Goal: Information Seeking & Learning: Learn about a topic

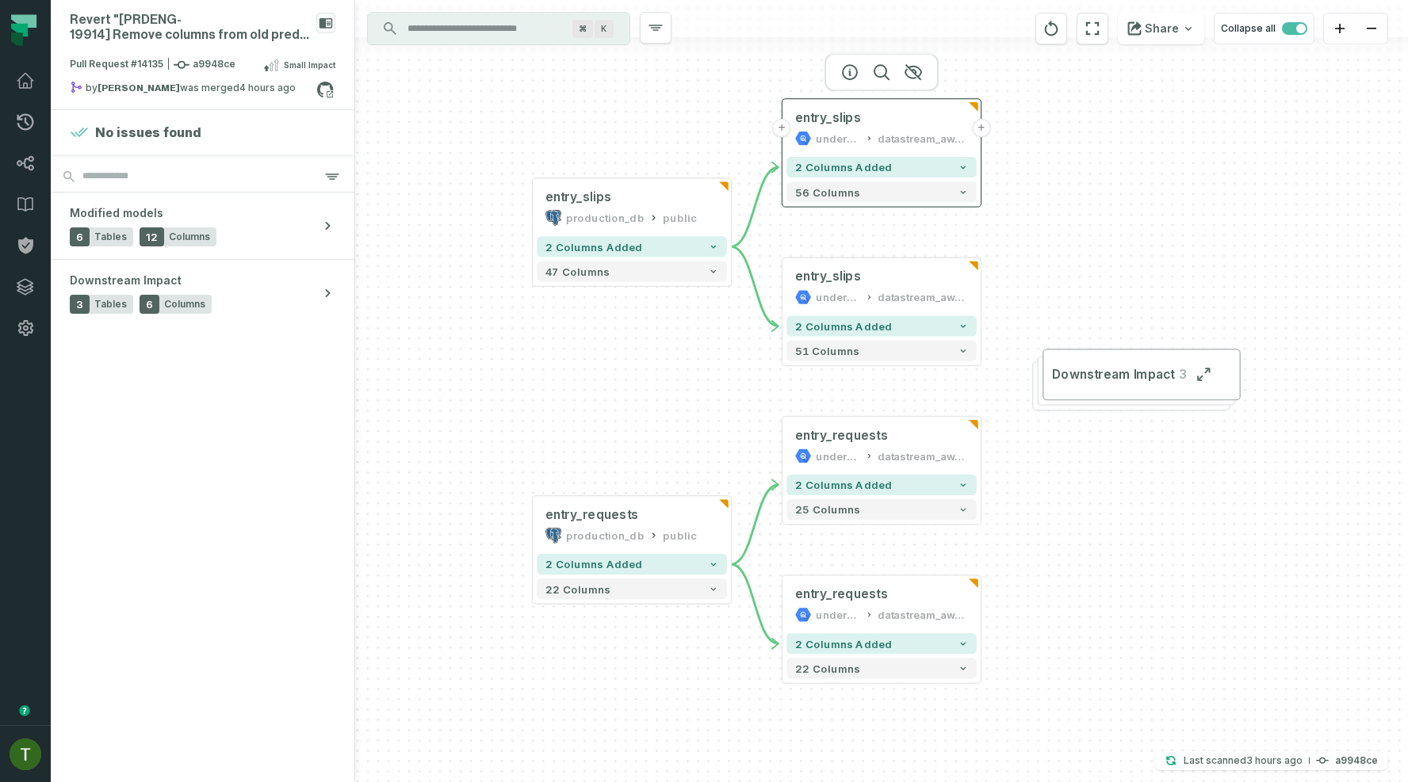
click at [985, 120] on button "+" at bounding box center [981, 128] width 18 height 18
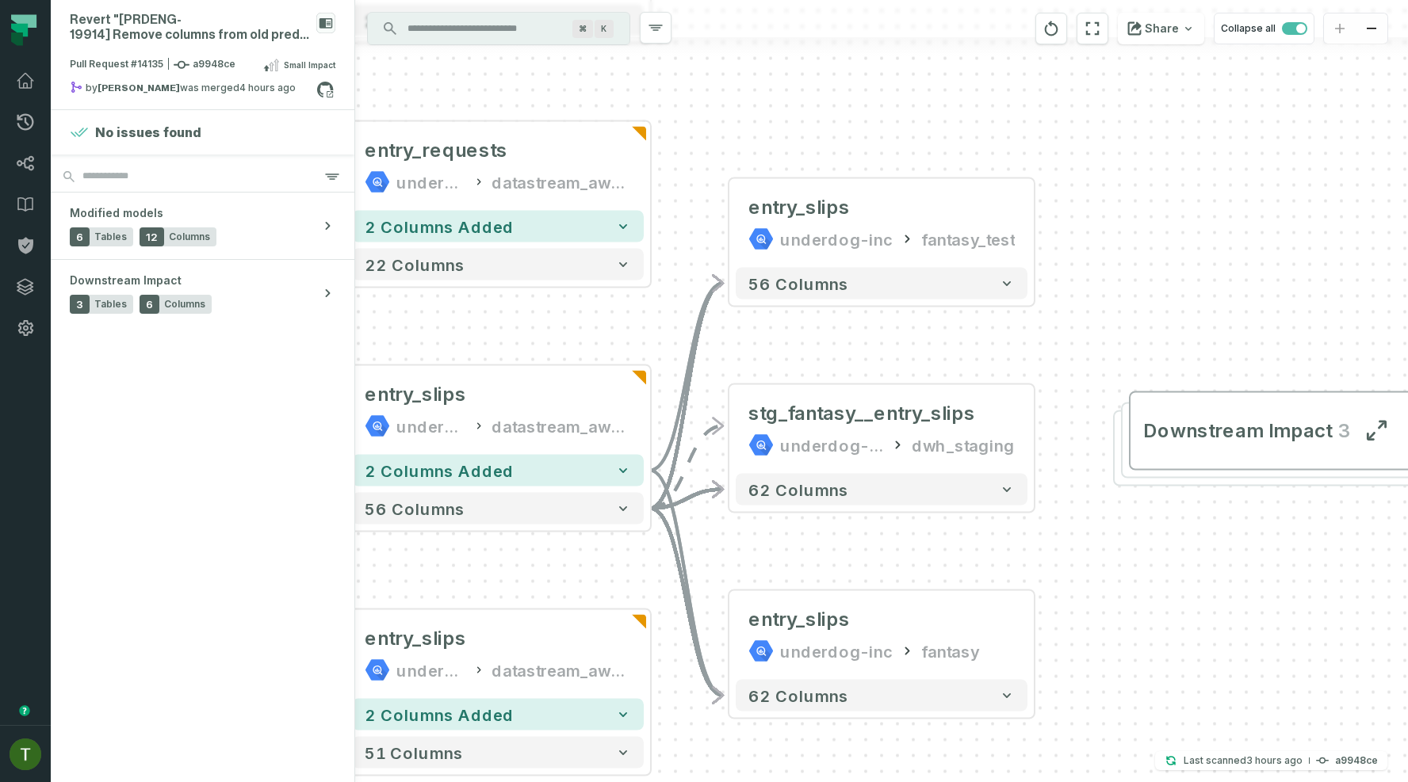
drag, startPoint x: 967, startPoint y: 335, endPoint x: 1039, endPoint y: 298, distance: 80.8
click at [1039, 298] on div "- entry_slips underdog-inc fantasy_test 56 columns + stg_fantasy__entry_slips u…" at bounding box center [881, 391] width 1053 height 782
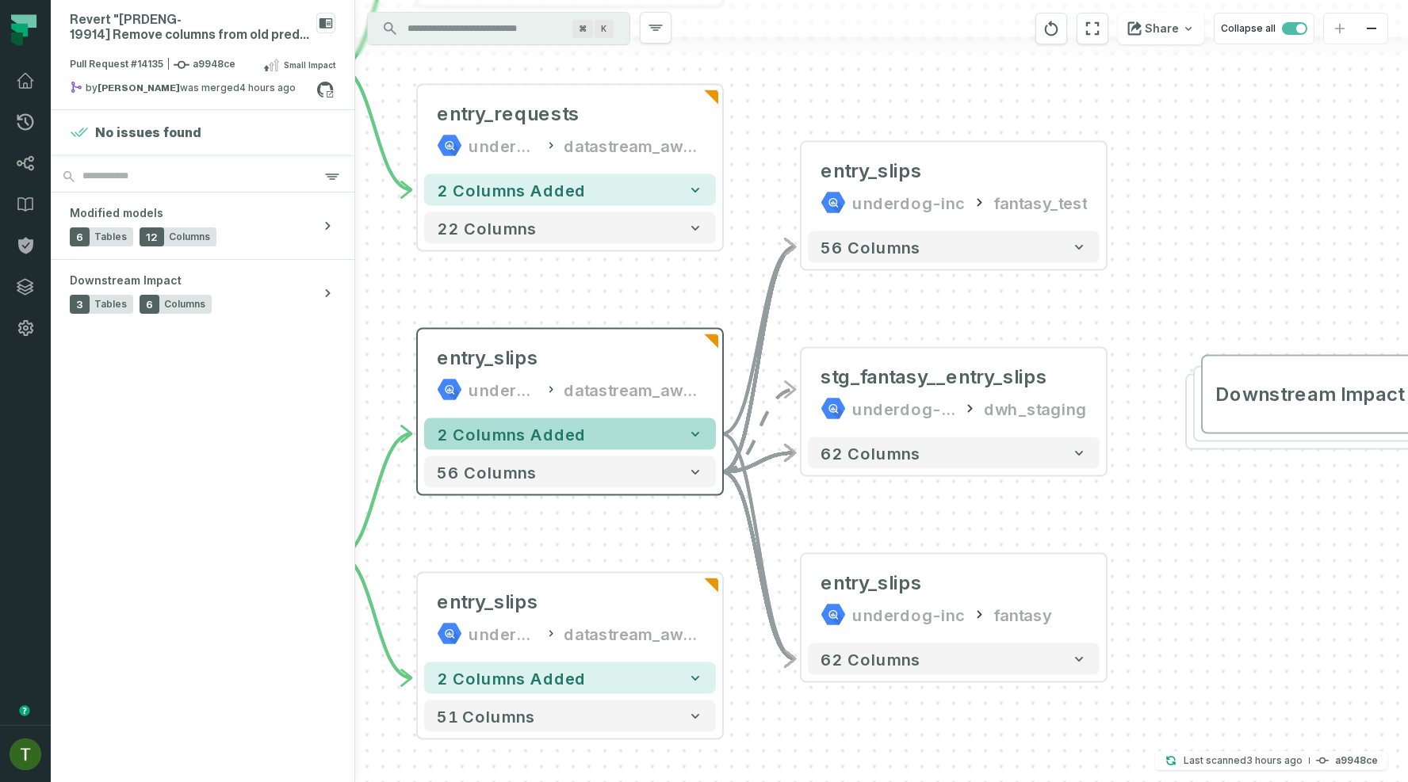
click at [653, 426] on button "2 columns added" at bounding box center [570, 435] width 292 height 32
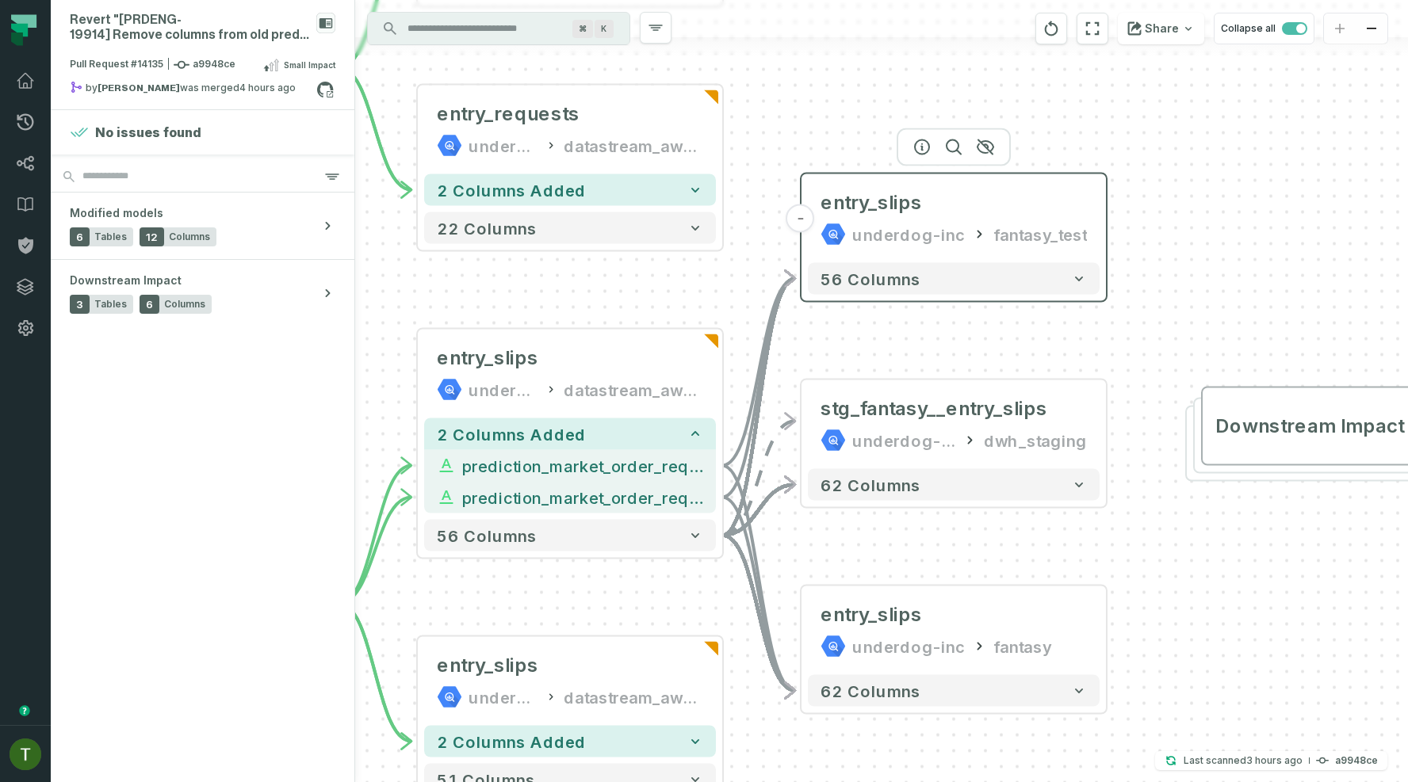
click at [893, 222] on div "underdog-inc" at bounding box center [908, 234] width 113 height 25
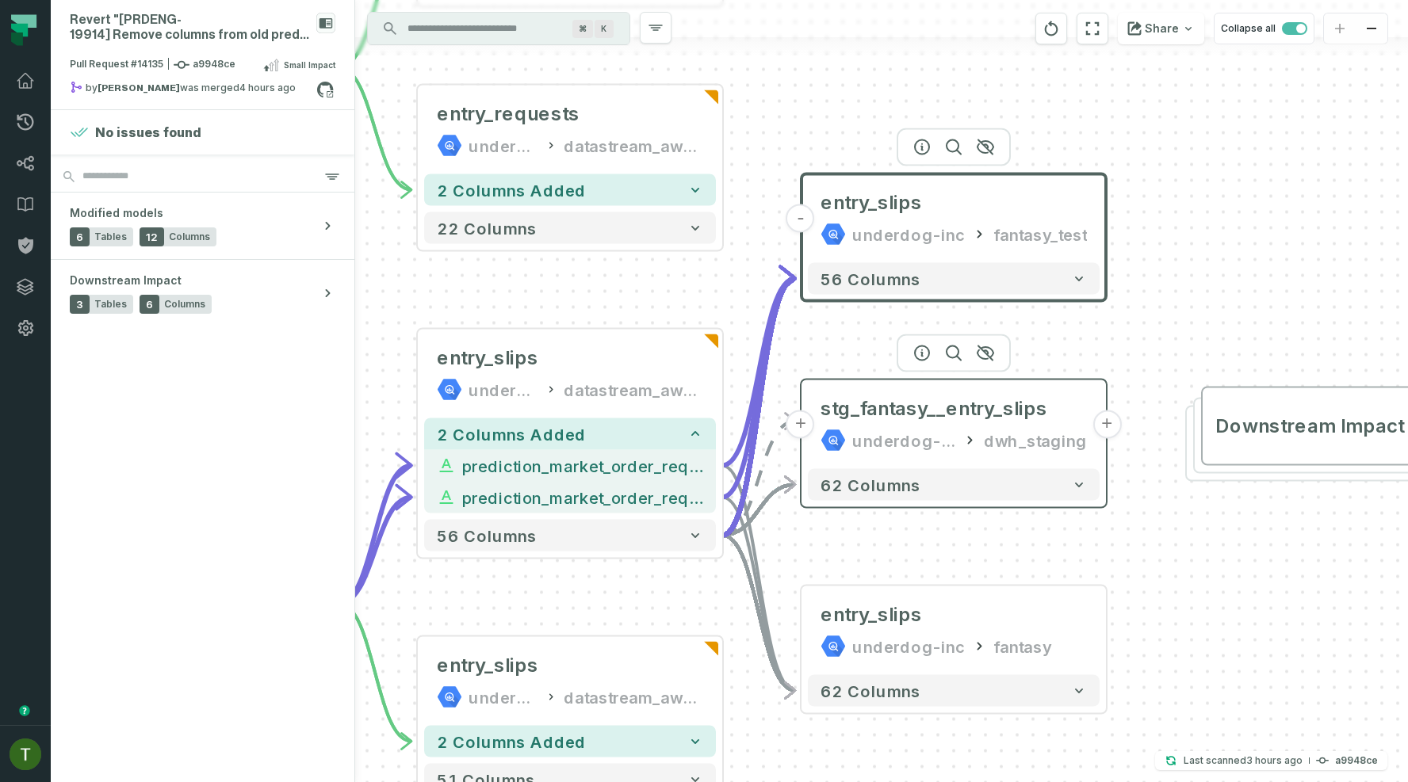
click at [931, 424] on div "stg_fantasy__entry_slips underdog-inc dwh_staging" at bounding box center [954, 425] width 292 height 76
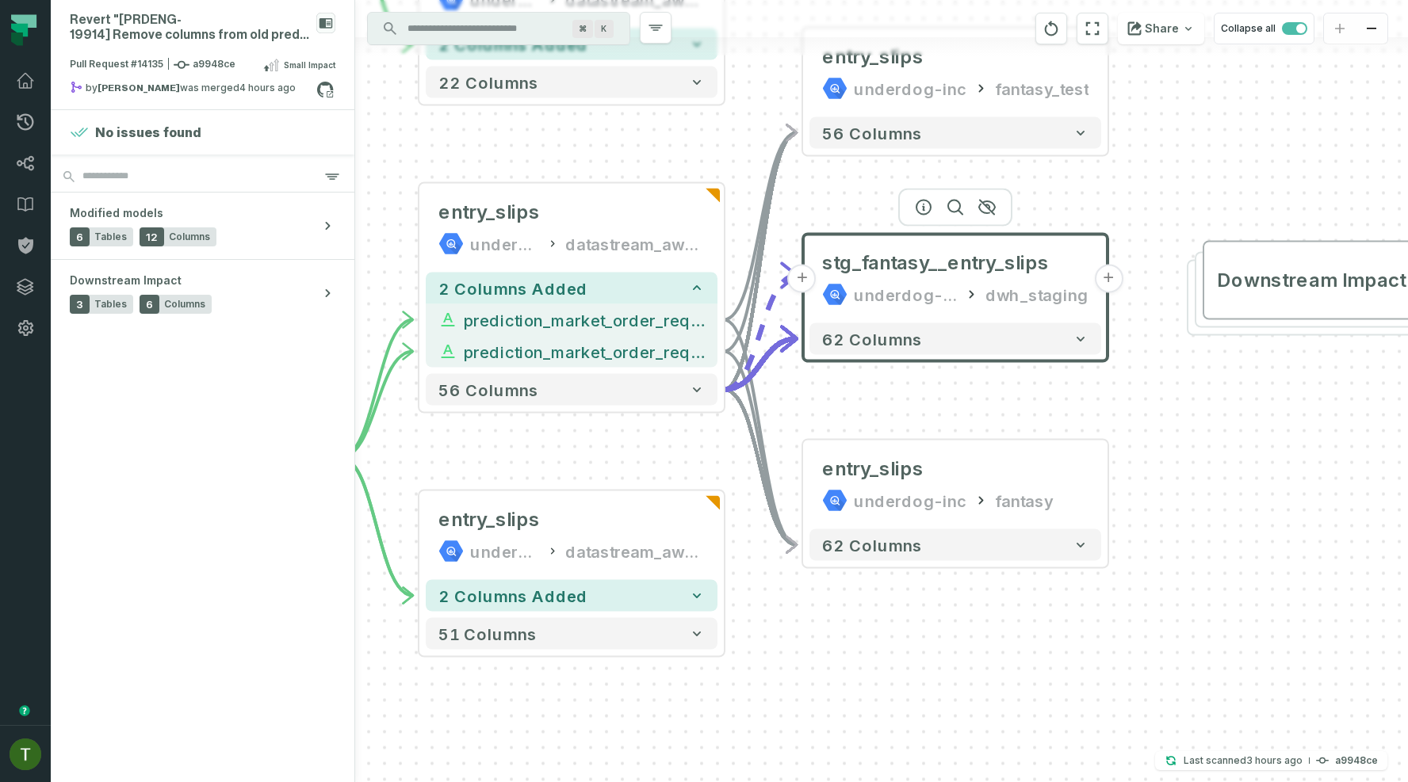
drag, startPoint x: 975, startPoint y: 338, endPoint x: 977, endPoint y: 178, distance: 160.1
click at [977, 189] on div at bounding box center [955, 208] width 114 height 38
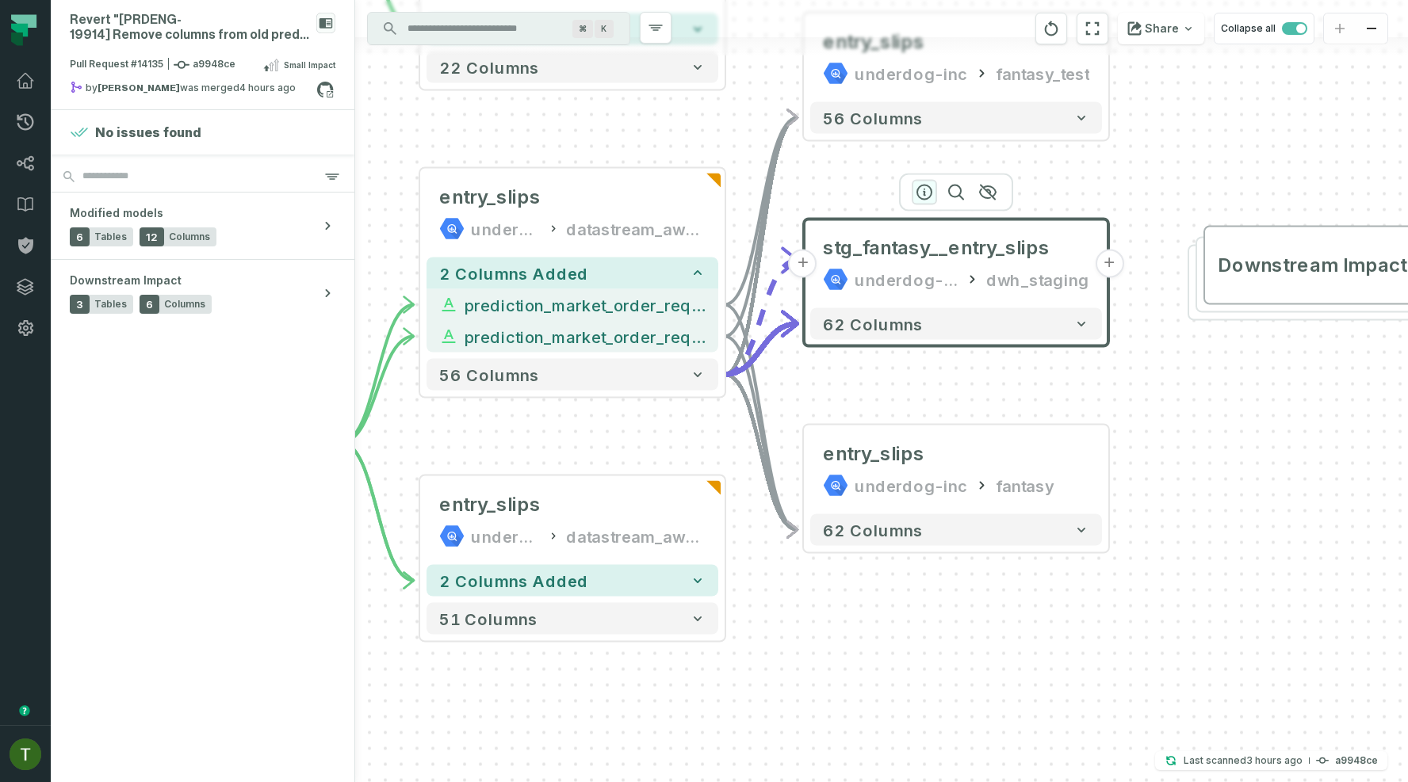
click at [928, 195] on icon "button" at bounding box center [924, 192] width 19 height 19
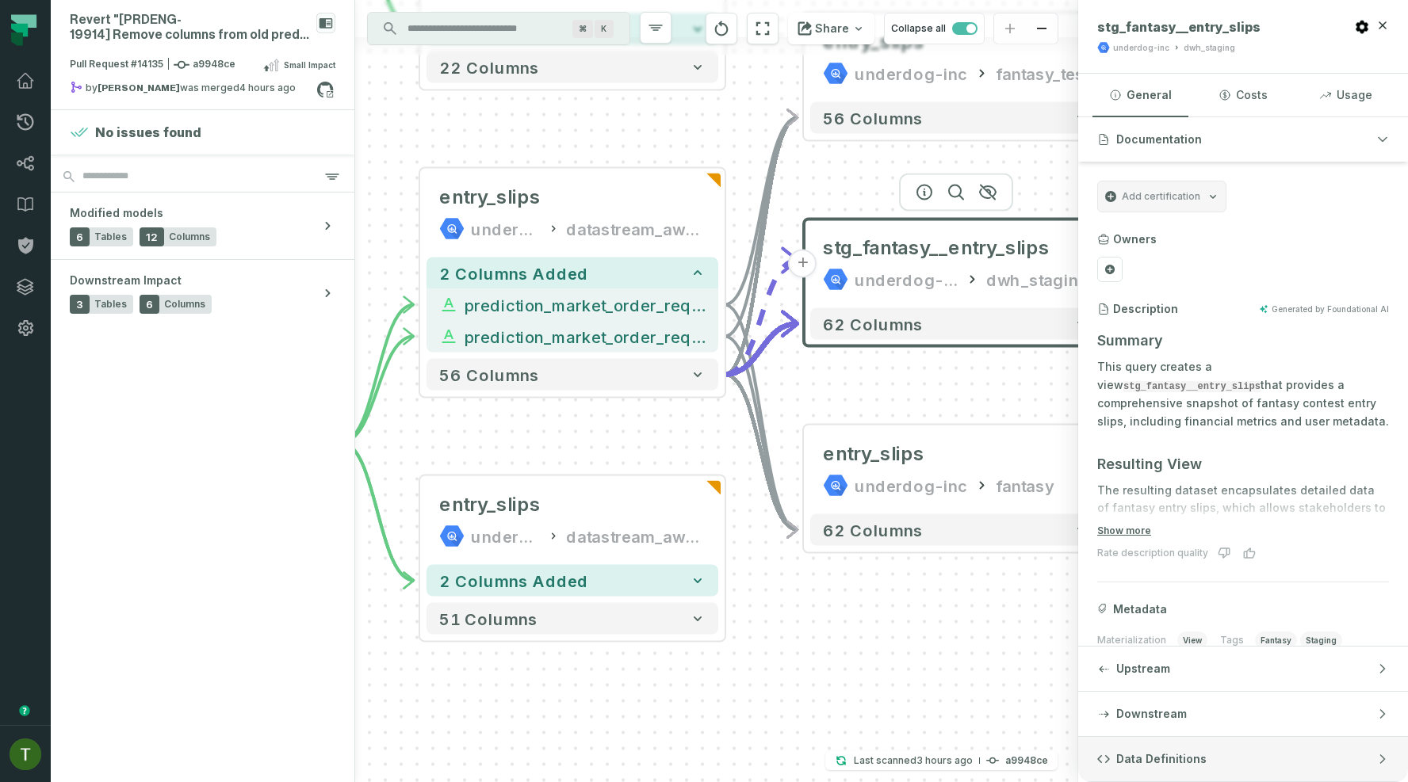
click at [1181, 762] on span "Data Definitions" at bounding box center [1161, 760] width 90 height 16
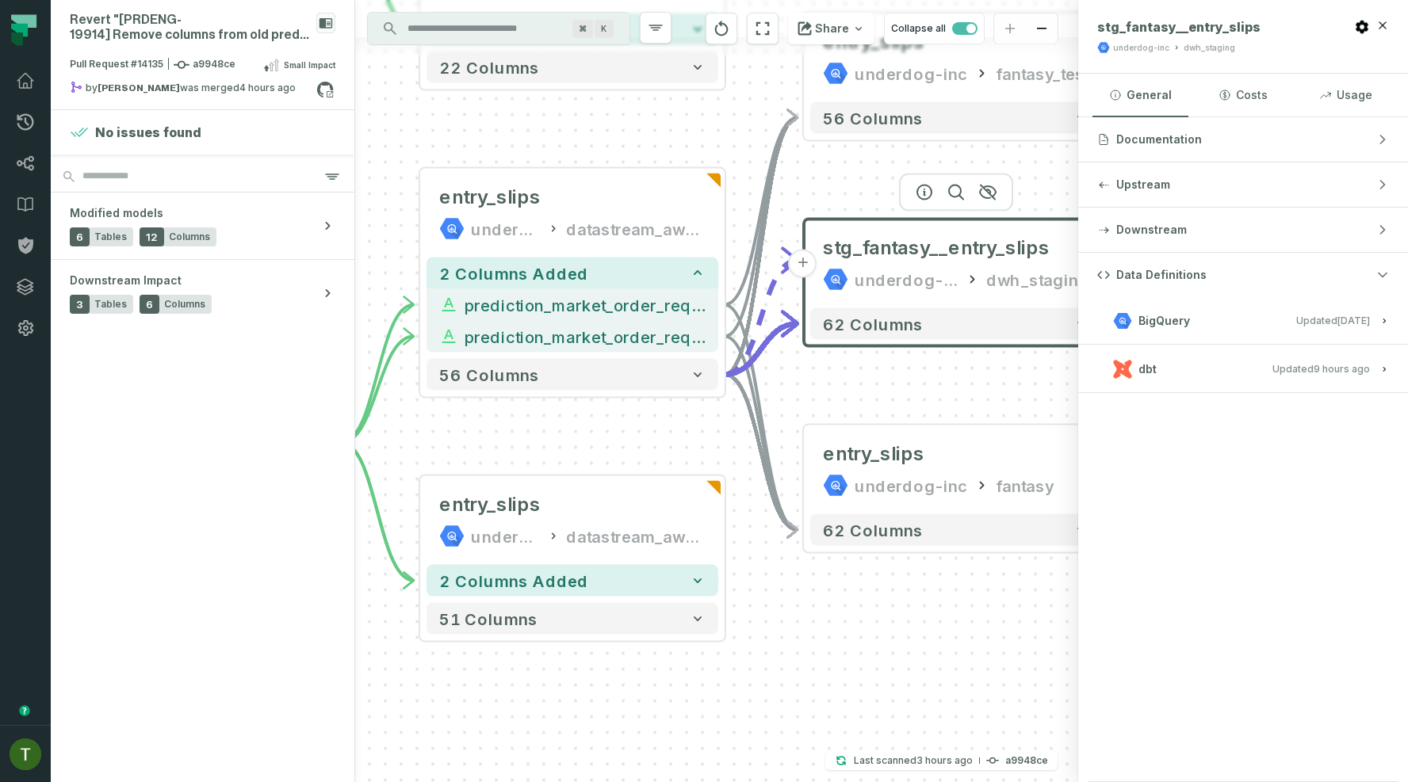
click at [1213, 365] on button "dbt Updated [DATE] 2:40:35 PM" at bounding box center [1243, 368] width 292 height 21
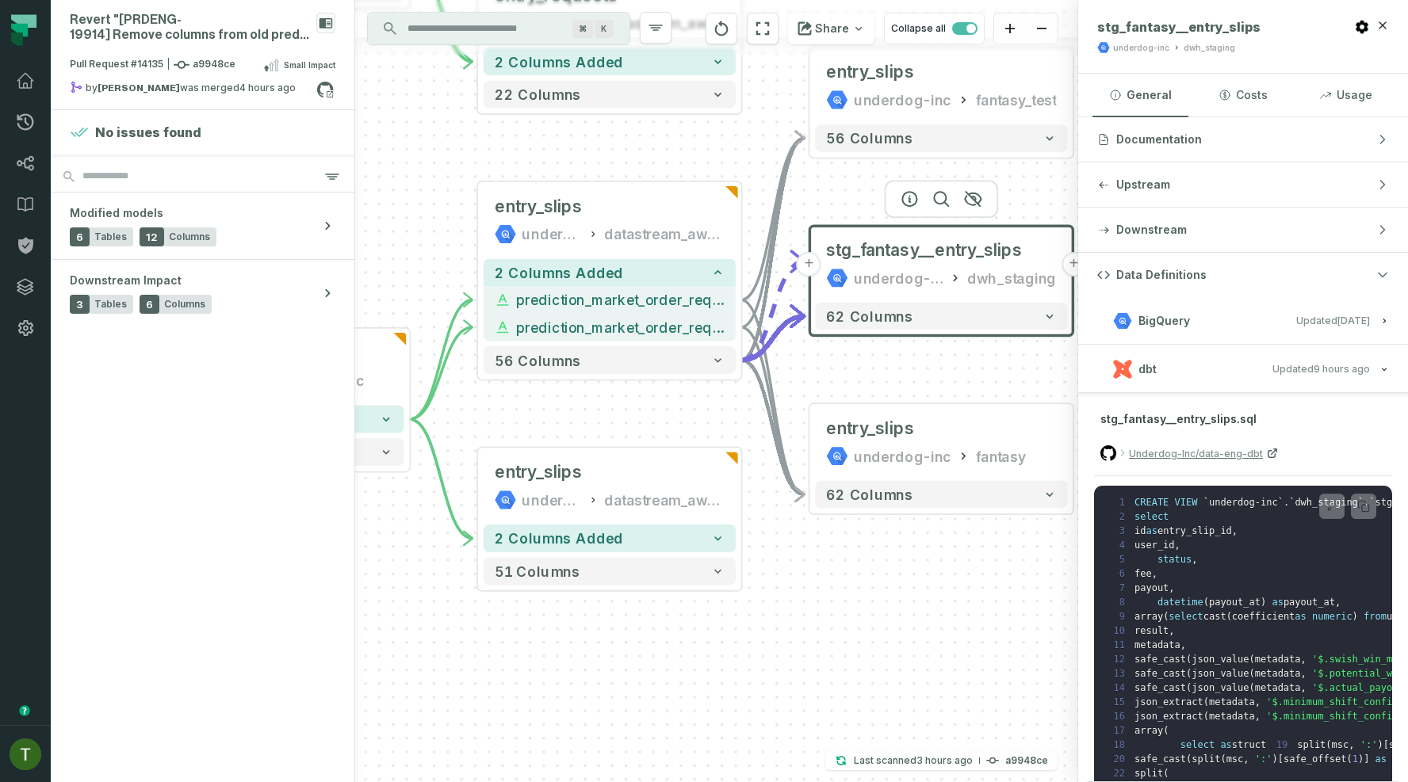
drag, startPoint x: 978, startPoint y: 623, endPoint x: 825, endPoint y: 480, distance: 209.2
click at [825, 480] on div "- entry_slips underdog-inc fantasy_test 56 columns + stg_fantasy__entry_slips u…" at bounding box center [716, 391] width 723 height 782
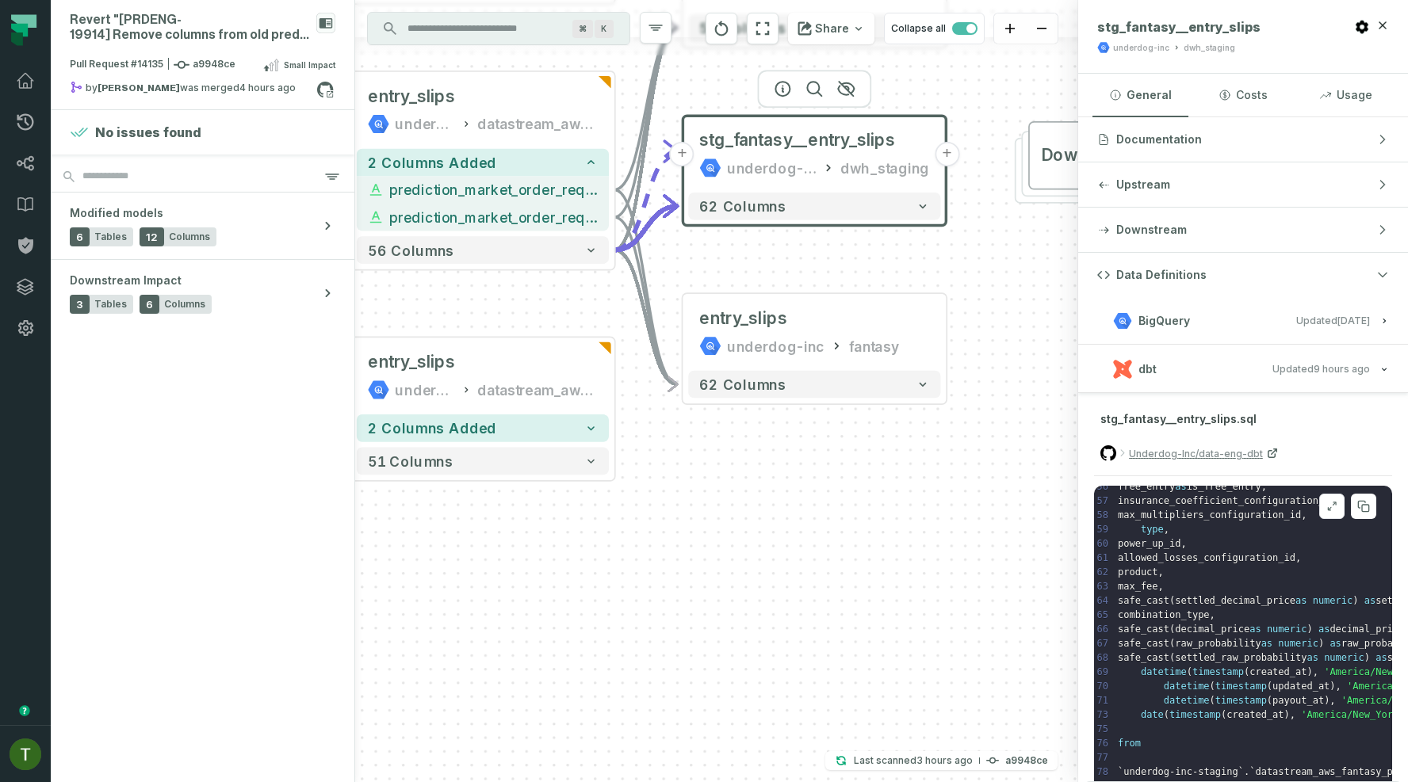
scroll to position [829, 0]
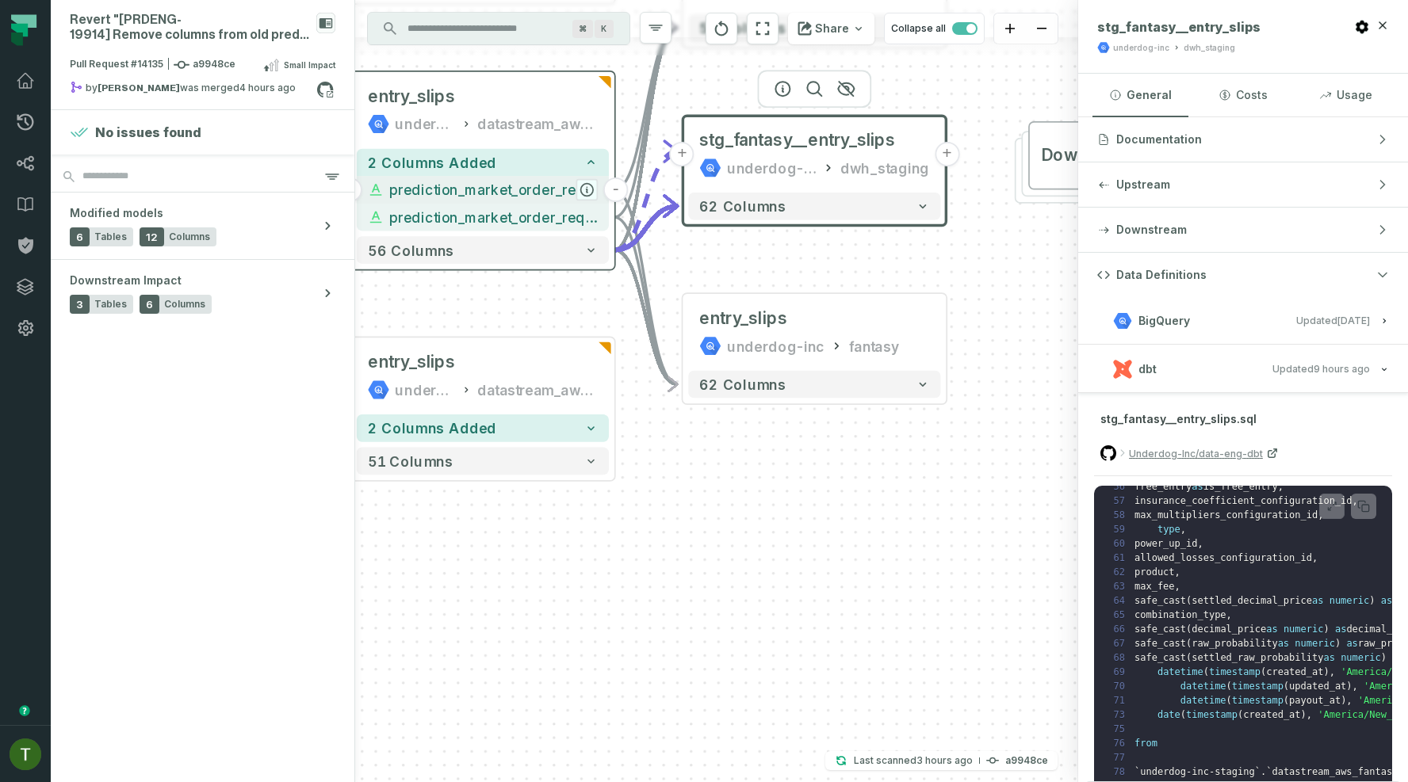
click at [585, 186] on icon "button" at bounding box center [587, 190] width 13 height 13
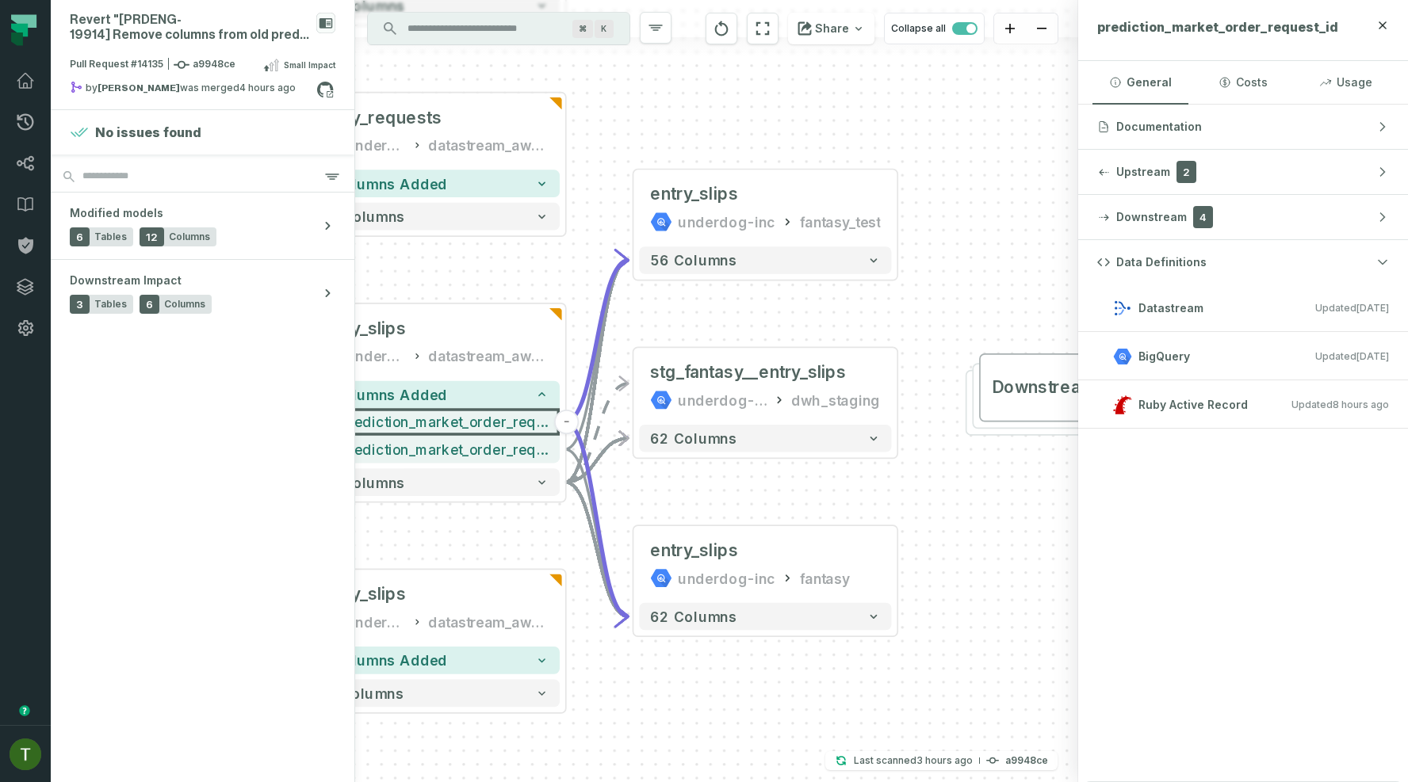
drag, startPoint x: 744, startPoint y: 246, endPoint x: 694, endPoint y: 478, distance: 237.6
click at [694, 478] on div "- entry_slips underdog-inc fantasy_test 56 columns + stg_fantasy__entry_slips u…" at bounding box center [716, 391] width 723 height 782
click at [845, 568] on div "underdog-inc fantasy" at bounding box center [765, 579] width 230 height 22
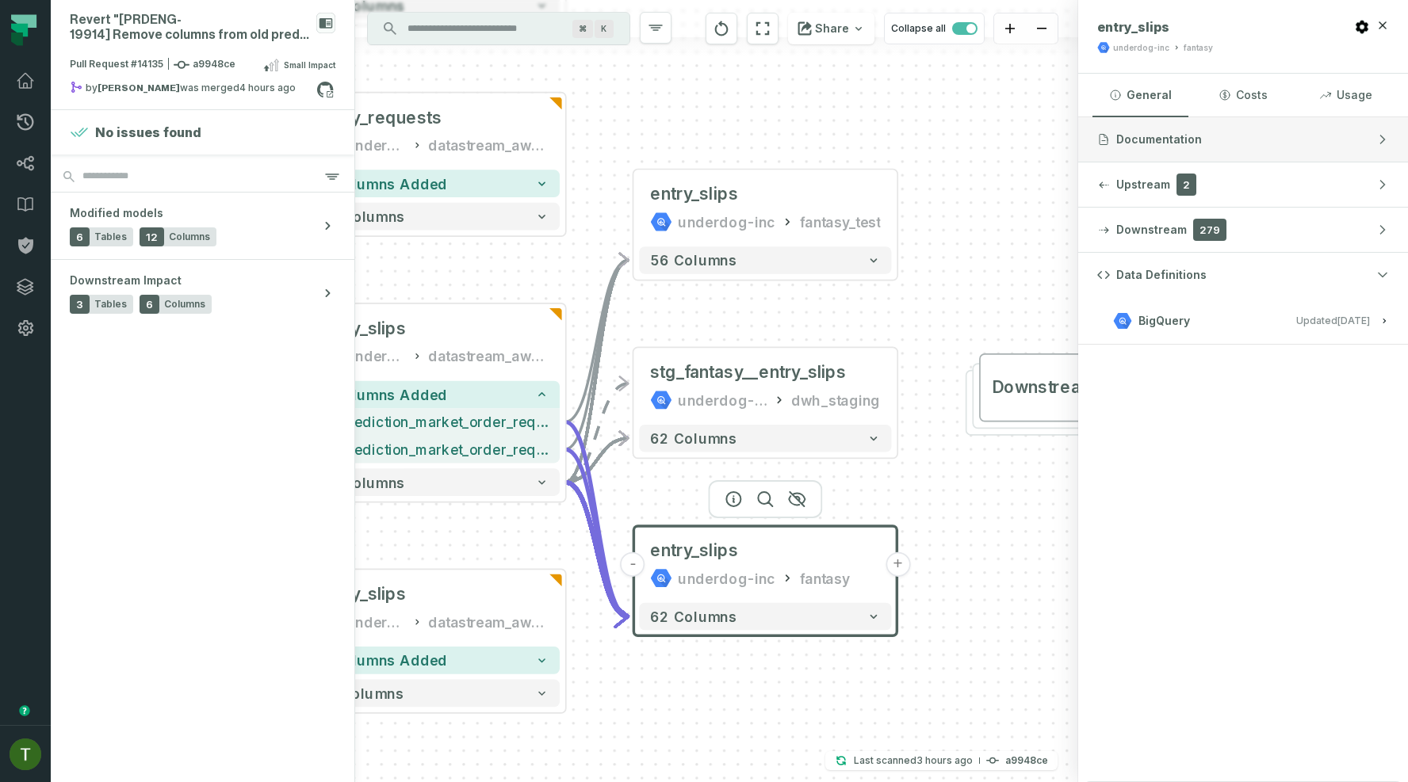
click at [1200, 128] on button "Documentation" at bounding box center [1243, 139] width 330 height 44
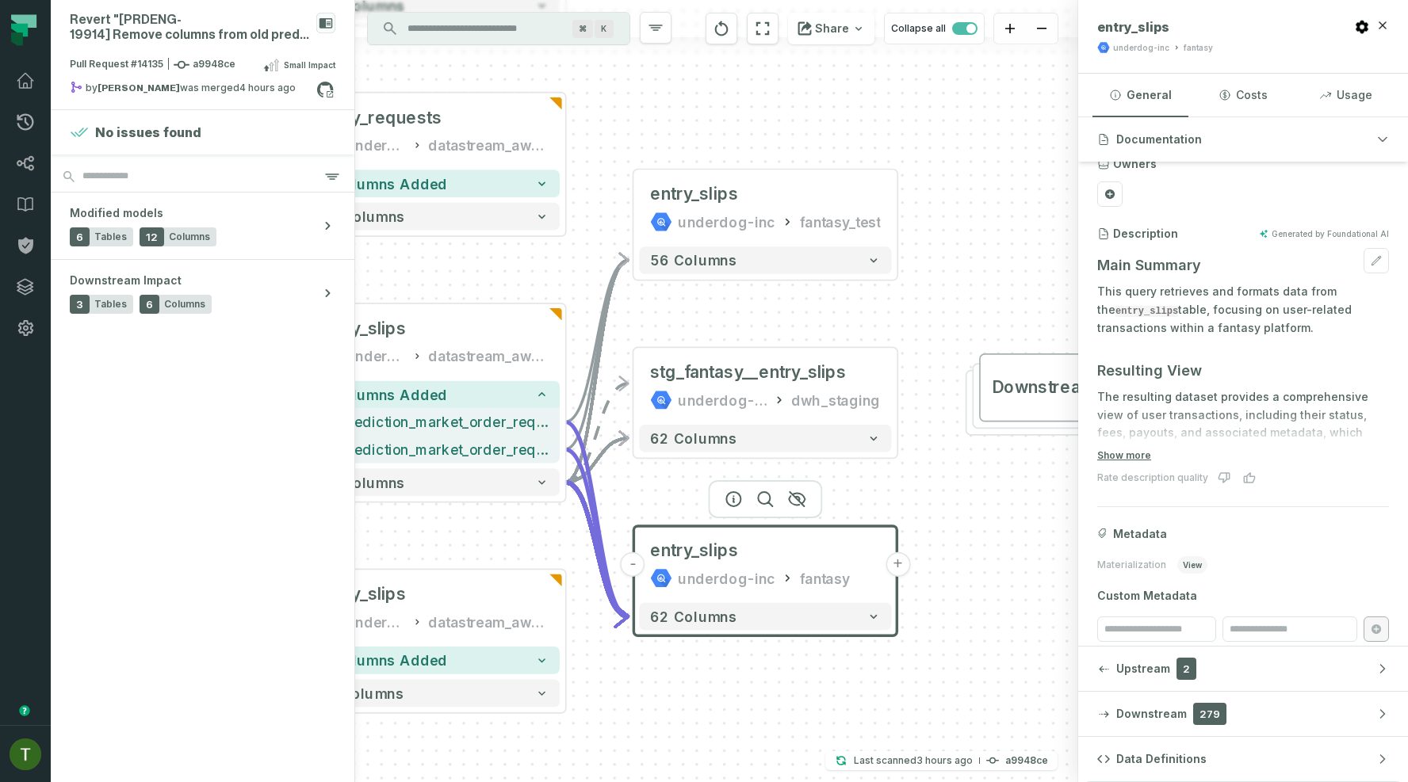
scroll to position [90, 0]
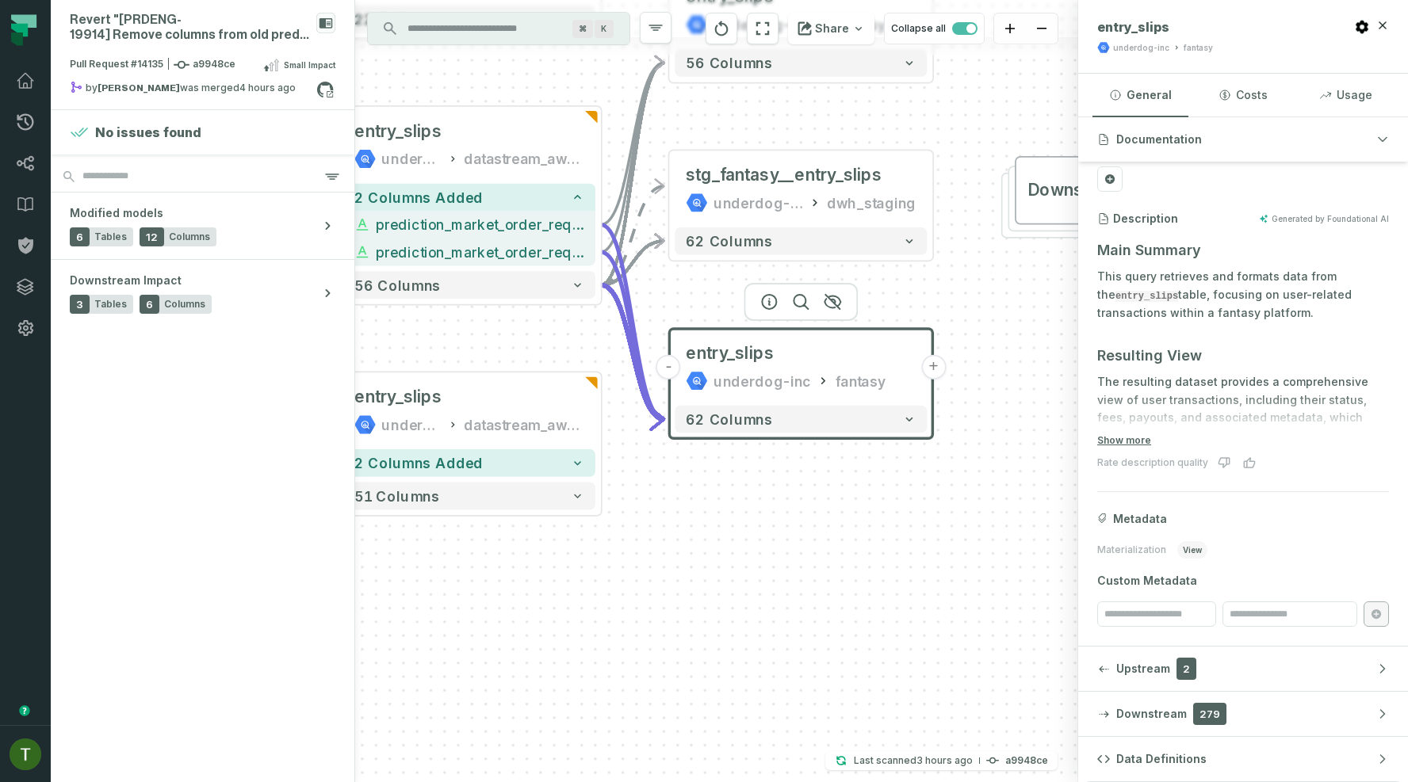
drag, startPoint x: 1004, startPoint y: 524, endPoint x: 1040, endPoint y: 327, distance: 200.6
click at [1040, 327] on div "- entry_slips underdog-inc fantasy_test 56 columns + stg_fantasy__entry_slips u…" at bounding box center [716, 391] width 723 height 782
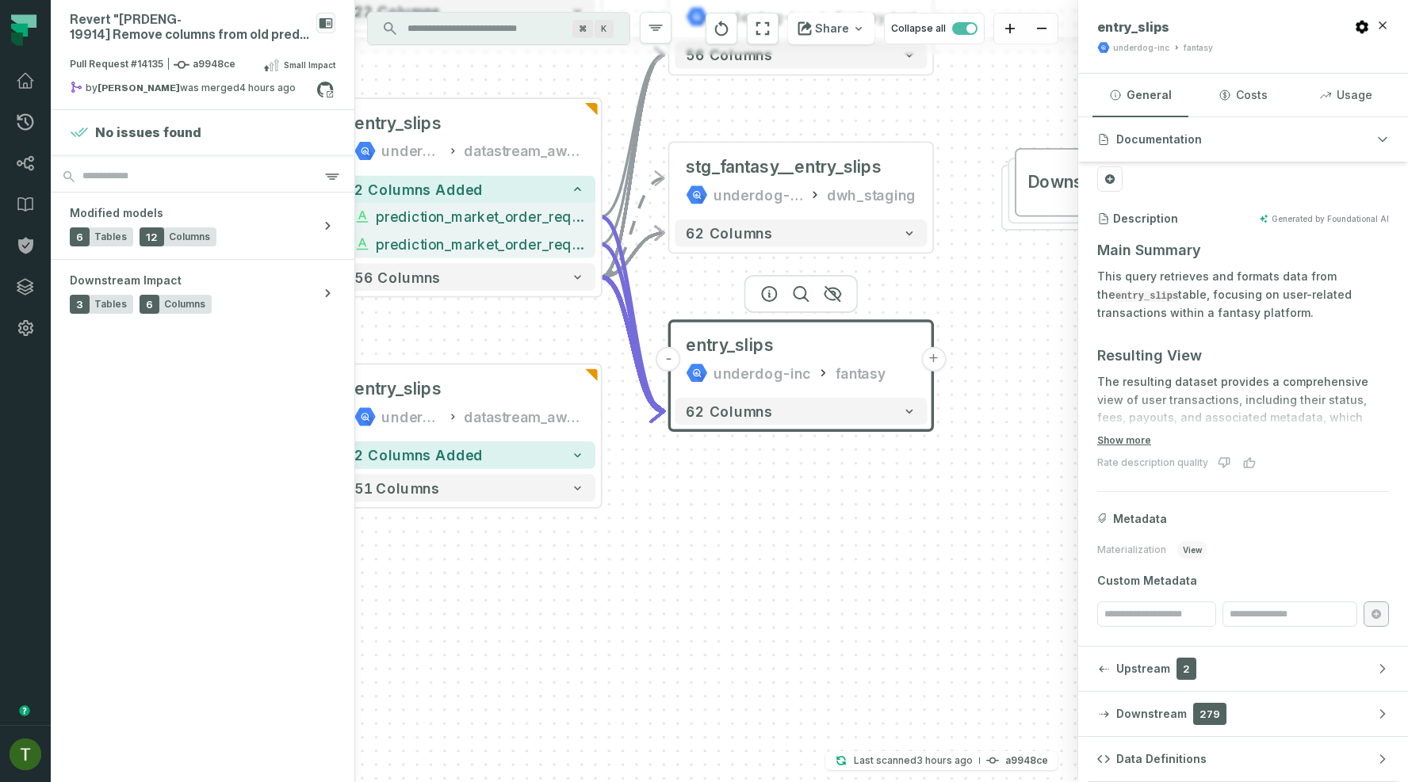
drag, startPoint x: 1024, startPoint y: 493, endPoint x: 1024, endPoint y: 377, distance: 116.5
click at [1024, 377] on div "- entry_slips underdog-inc fantasy_test 56 columns + stg_fantasy__entry_slips u…" at bounding box center [716, 391] width 723 height 782
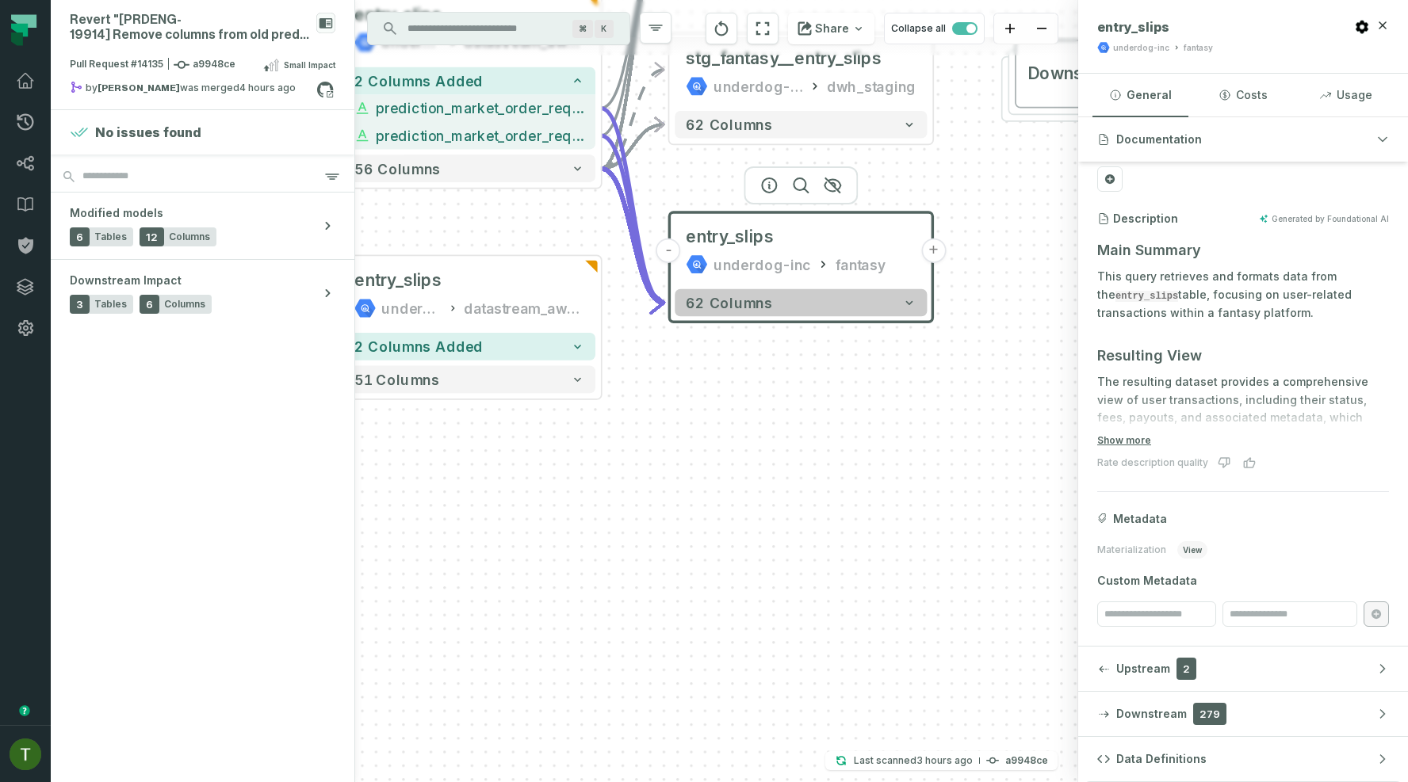
click at [920, 315] on button "62 columns" at bounding box center [801, 303] width 252 height 28
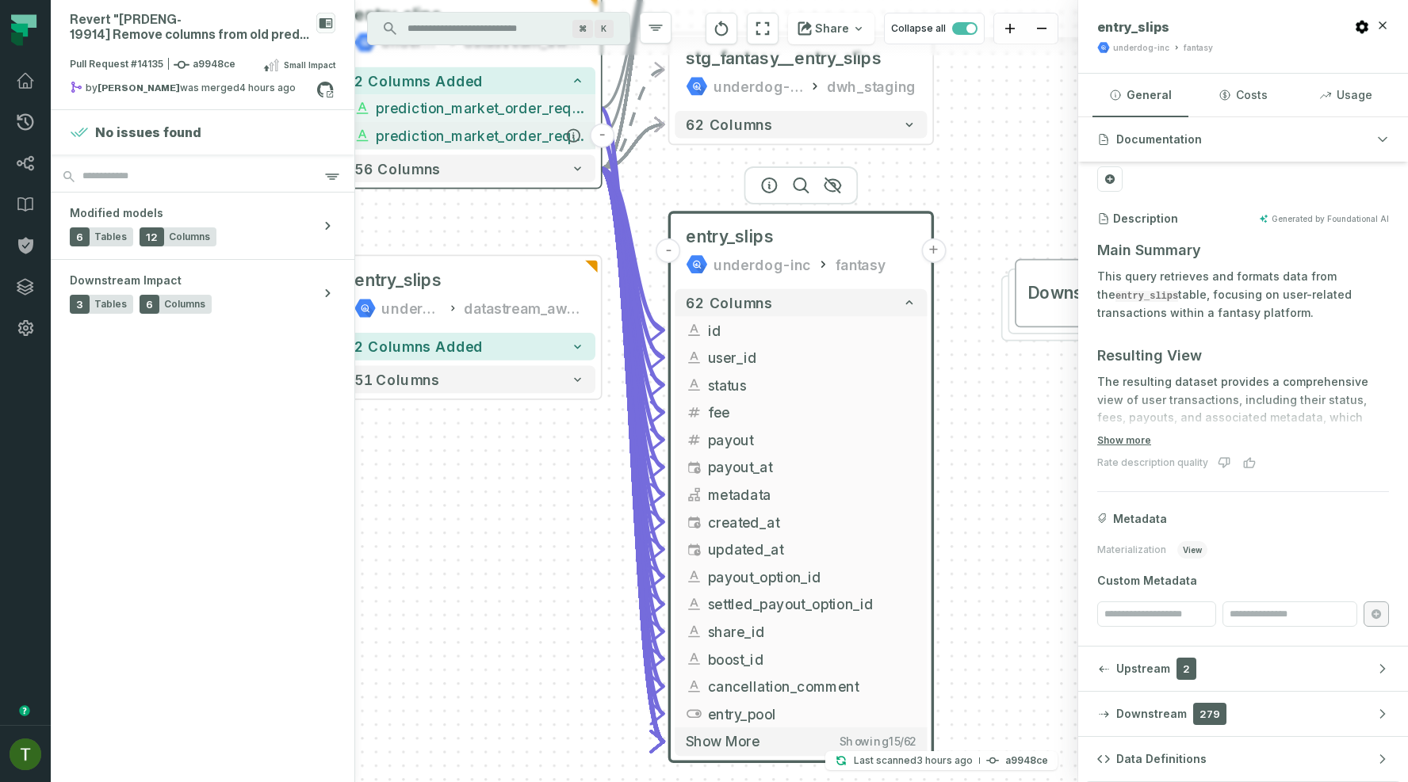
click at [518, 135] on span "prediction_market_order_request_type" at bounding box center [480, 135] width 208 height 21
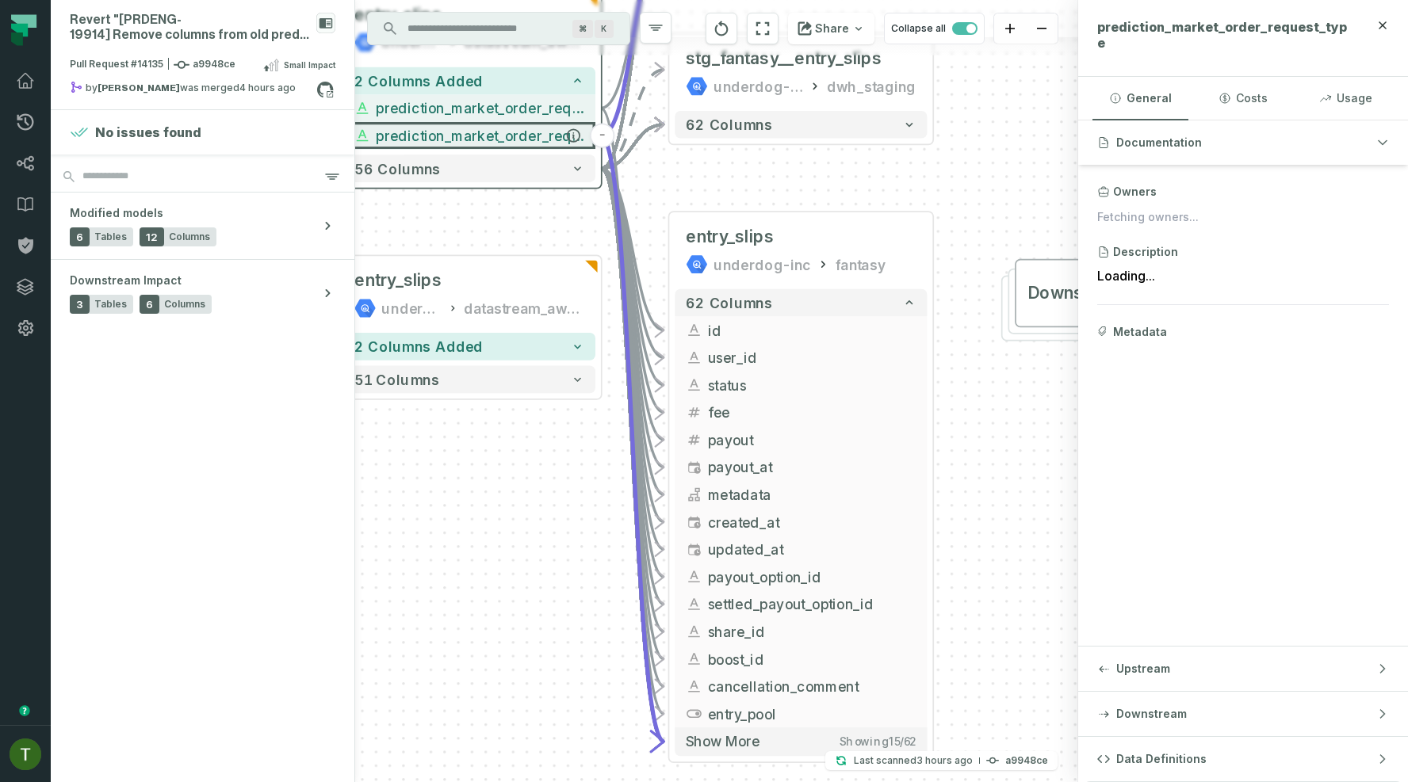
scroll to position [0, 0]
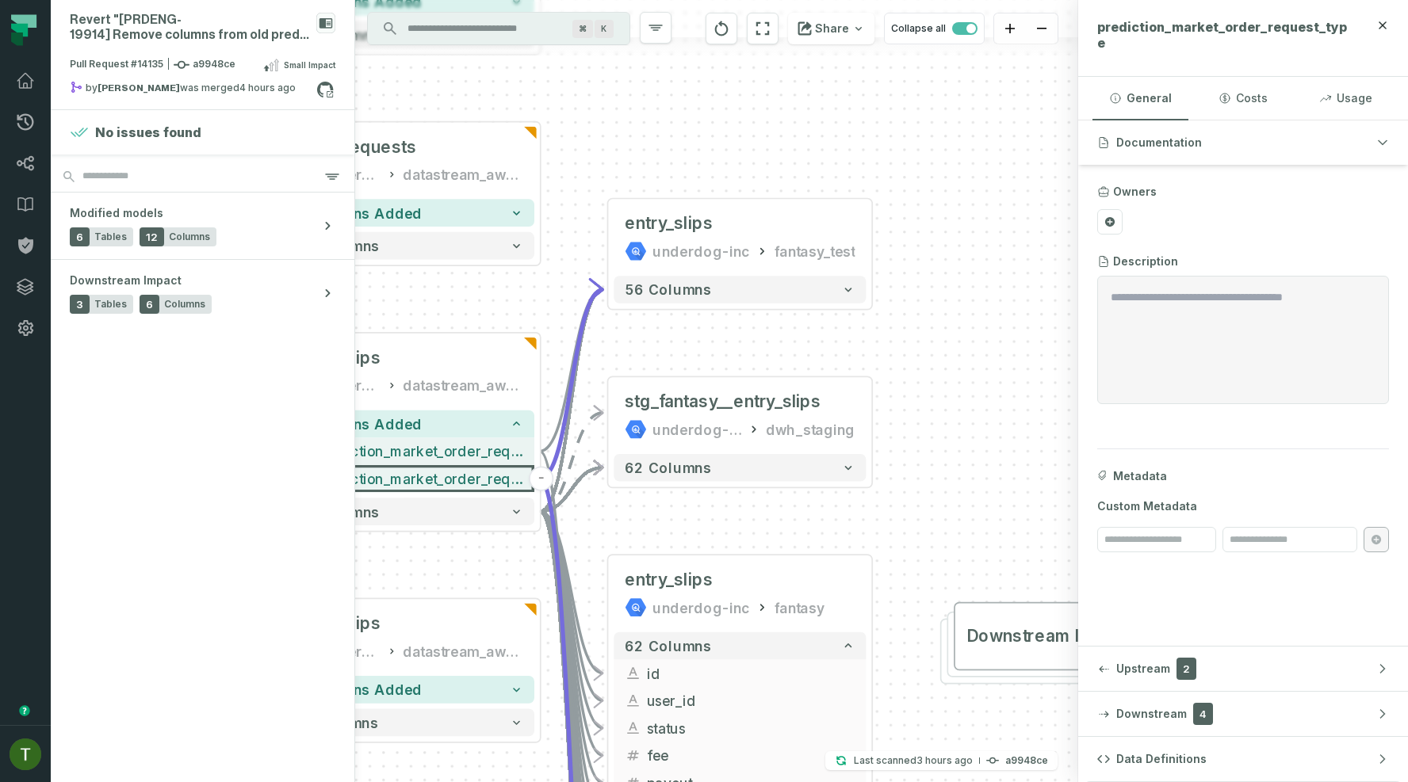
drag, startPoint x: 817, startPoint y: 163, endPoint x: 756, endPoint y: 506, distance: 347.7
click at [756, 506] on div "- entry_slips underdog-inc fantasy_test 56 columns + stg_fantasy__entry_slips u…" at bounding box center [716, 391] width 723 height 782
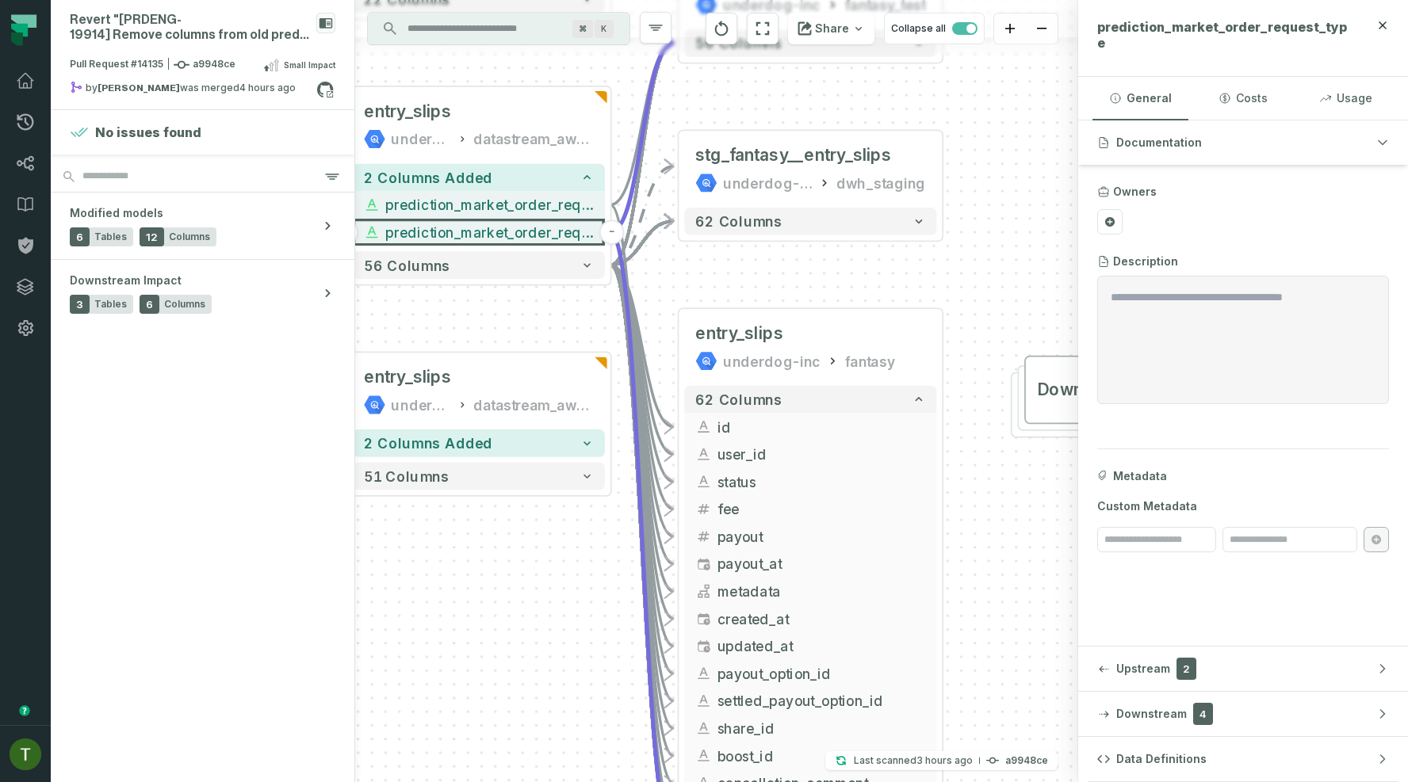
drag, startPoint x: 759, startPoint y: 497, endPoint x: 843, endPoint y: 185, distance: 322.5
click at [843, 187] on div "- entry_slips underdog-inc fantasy_test 56 columns + stg_fantasy__entry_slips u…" at bounding box center [716, 391] width 723 height 782
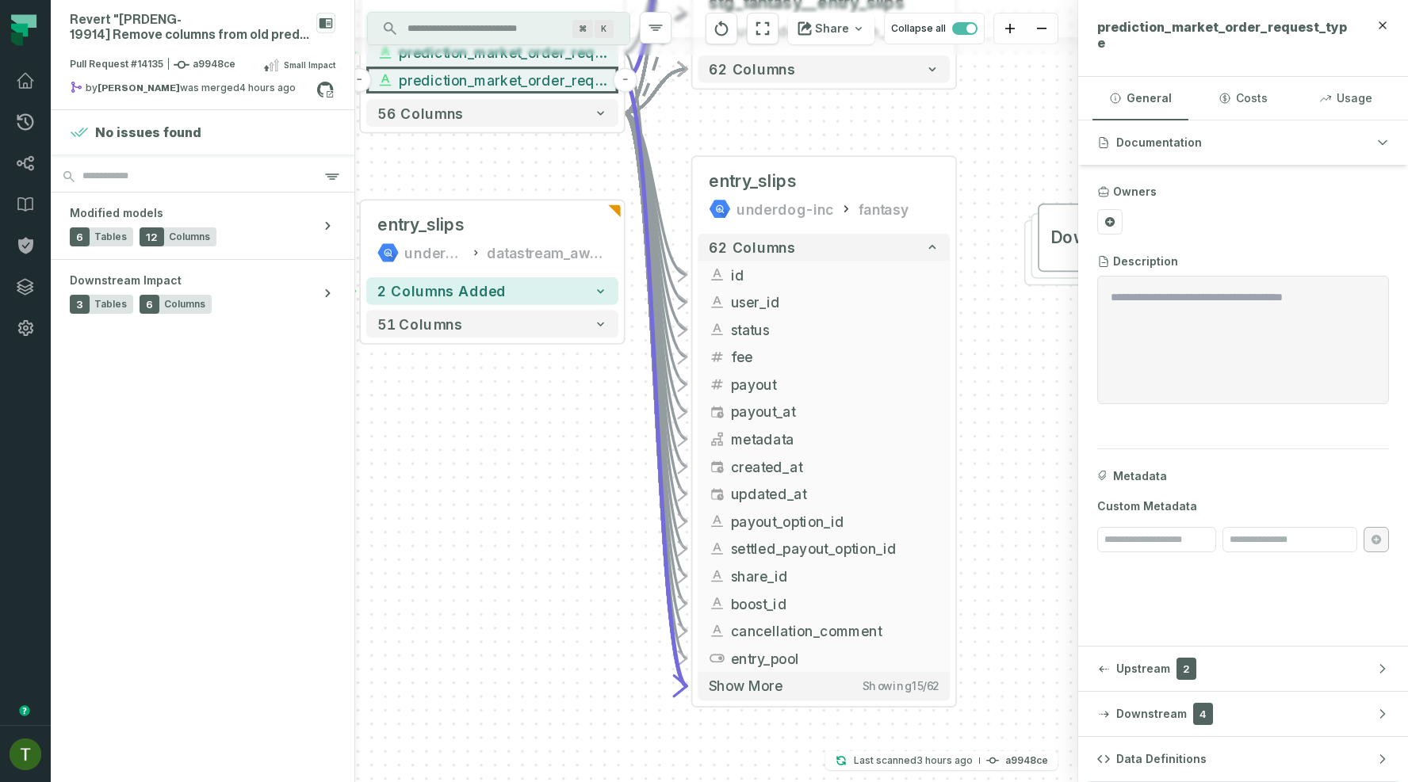
drag, startPoint x: 841, startPoint y: 216, endPoint x: 843, endPoint y: -74, distance: 290.1
click at [843, 0] on html "Pull Requests Dashboard Lineage Data Catalog Policies Integrations Settings [PE…" at bounding box center [704, 391] width 1408 height 782
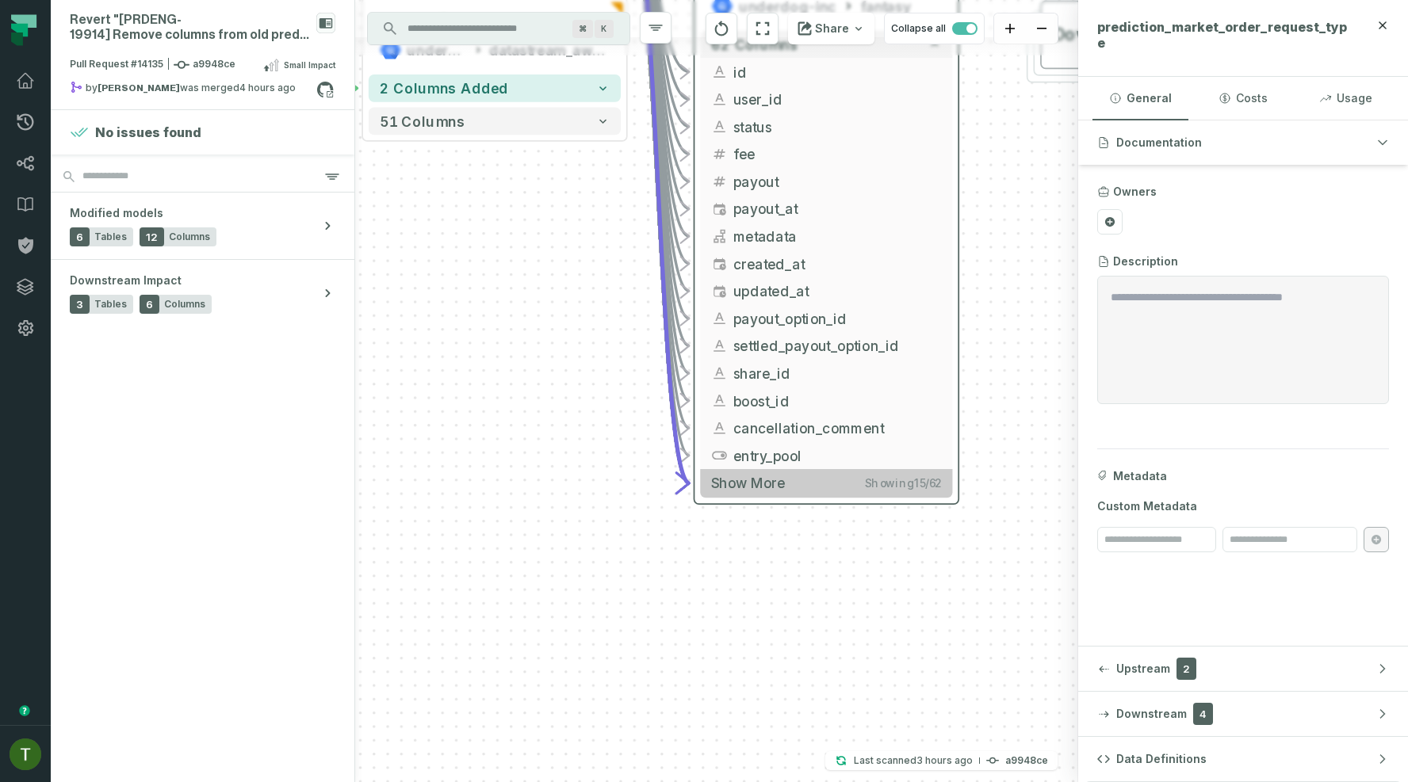
click at [780, 475] on span "Show more" at bounding box center [748, 483] width 74 height 17
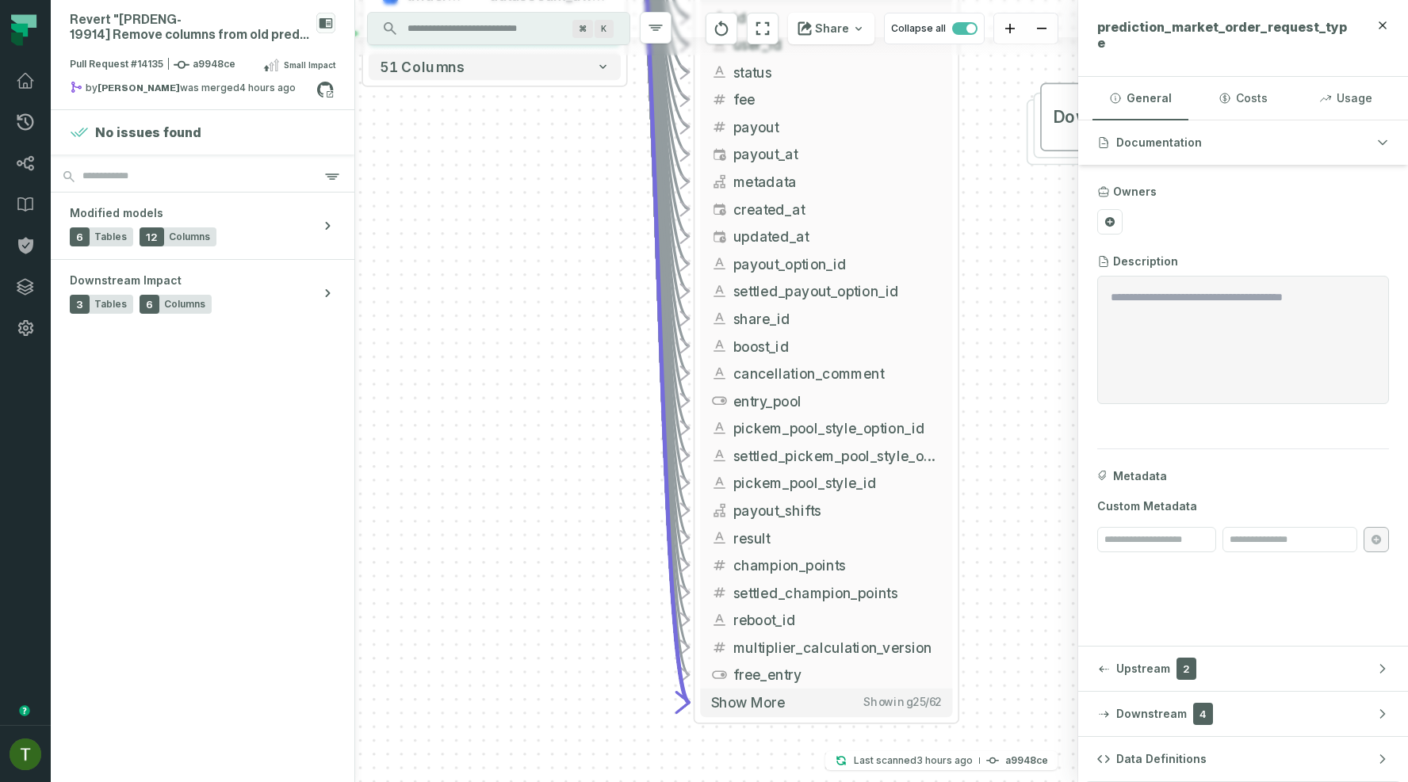
drag, startPoint x: 989, startPoint y: 608, endPoint x: 980, endPoint y: 445, distance: 163.5
click at [980, 445] on div "- entry_slips underdog-inc fantasy_test 56 columns + stg_fantasy__entry_slips u…" at bounding box center [716, 391] width 723 height 782
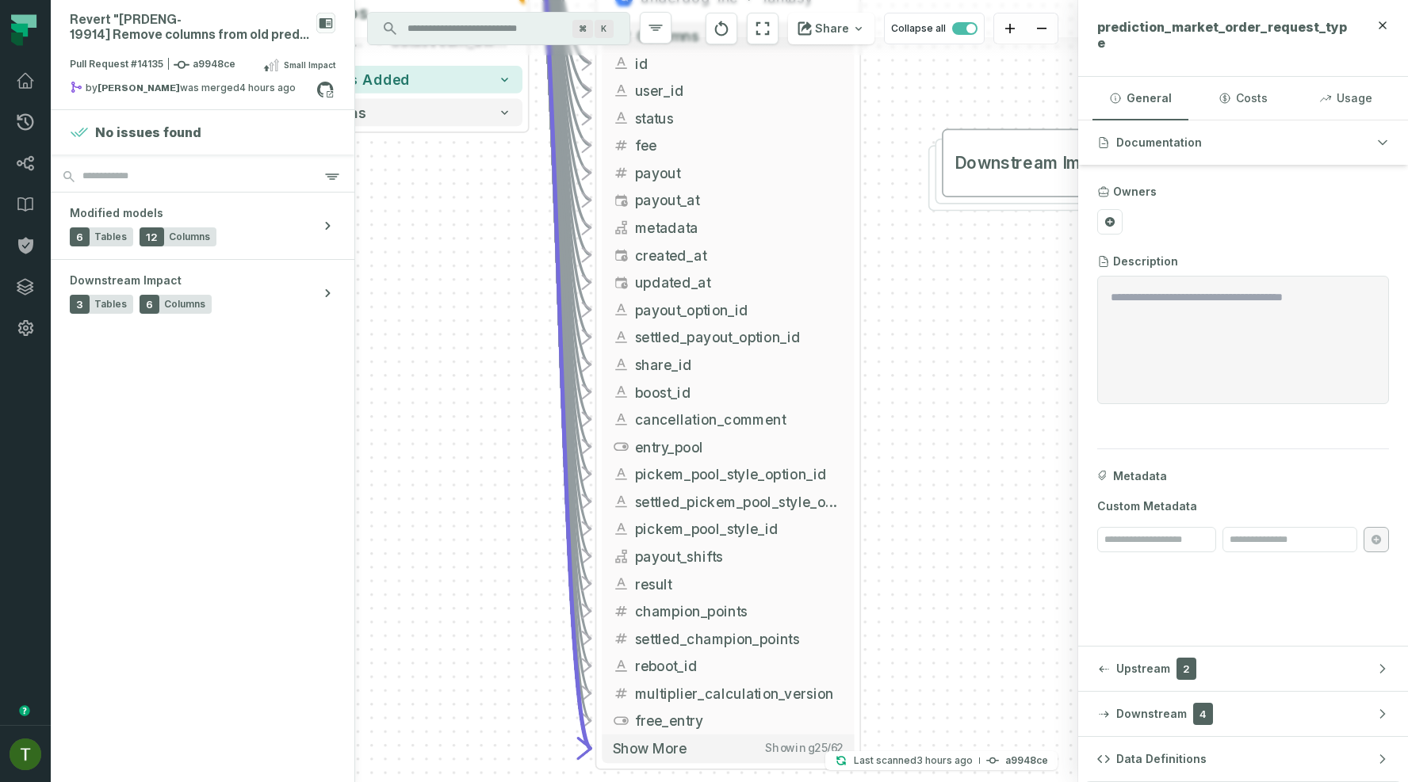
drag, startPoint x: 963, startPoint y: 369, endPoint x: 838, endPoint y: 572, distance: 238.5
click at [838, 572] on div "- entry_slips underdog-inc fantasy_test 56 columns + stg_fantasy__entry_slips u…" at bounding box center [716, 391] width 723 height 782
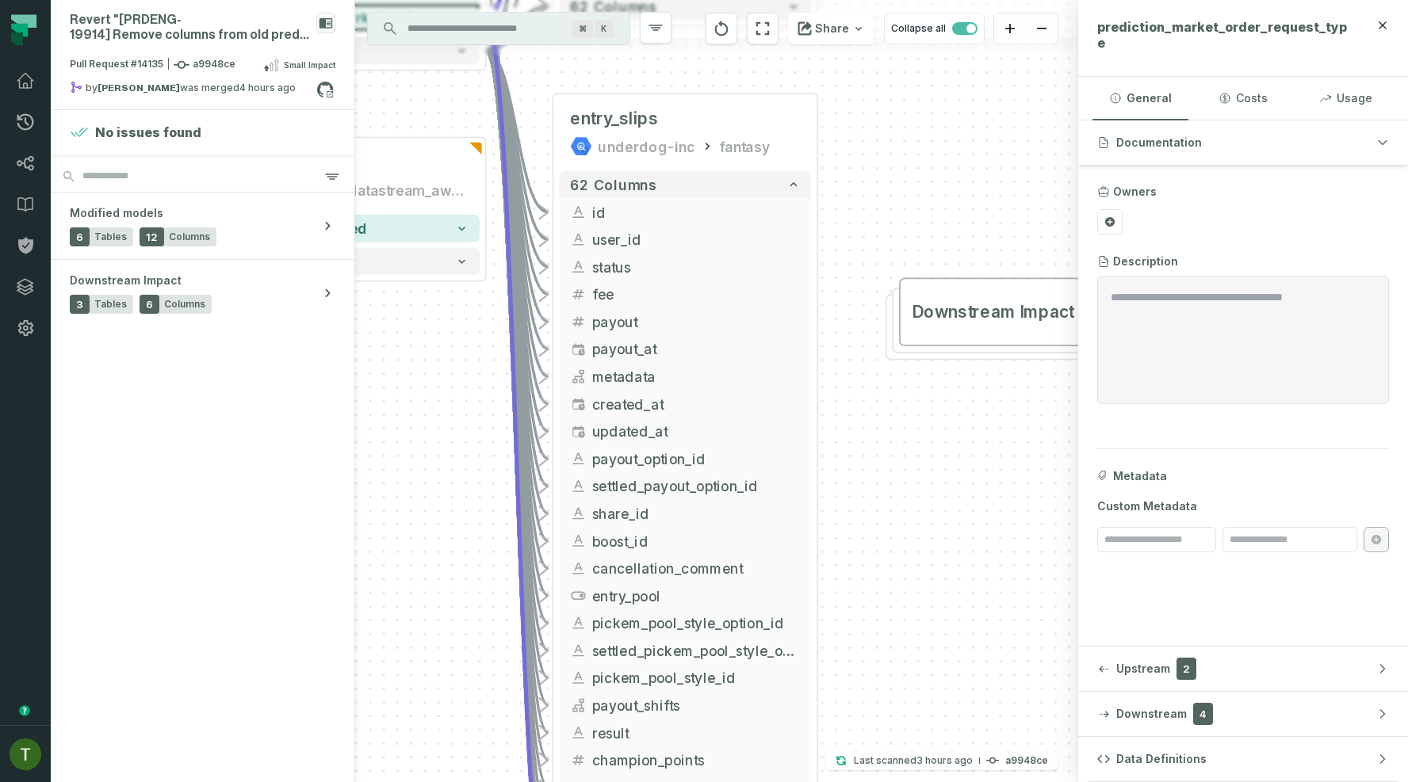
drag, startPoint x: 874, startPoint y: 468, endPoint x: 852, endPoint y: 707, distance: 240.4
click at [852, 707] on div "- entry_slips underdog-inc fantasy_test 56 columns + stg_fantasy__entry_slips u…" at bounding box center [716, 391] width 723 height 782
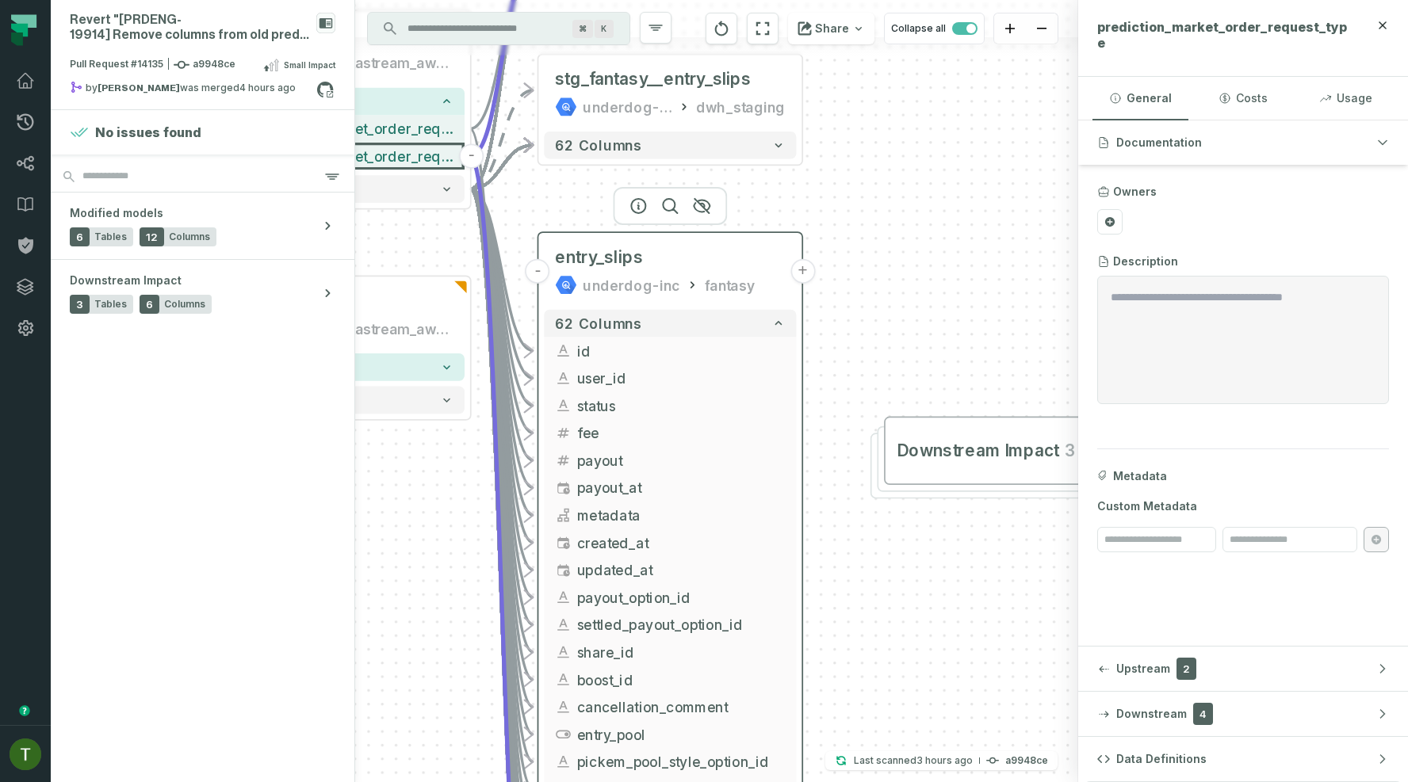
click at [705, 284] on div "fantasy" at bounding box center [730, 285] width 51 height 22
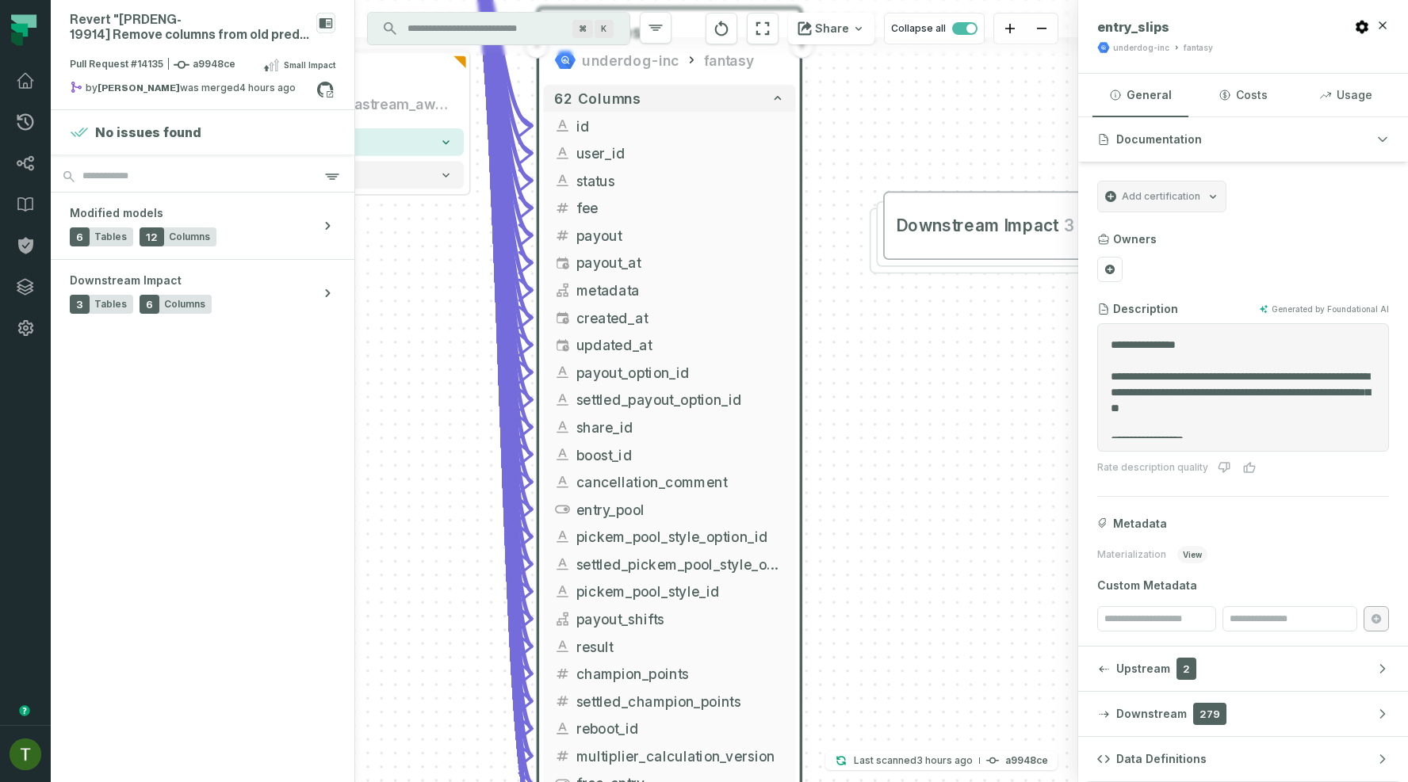
drag, startPoint x: 922, startPoint y: 527, endPoint x: 931, endPoint y: -104, distance: 631.1
click at [931, 0] on html "Pull Requests Dashboard Lineage Data Catalog Policies Integrations Settings [PE…" at bounding box center [704, 391] width 1408 height 782
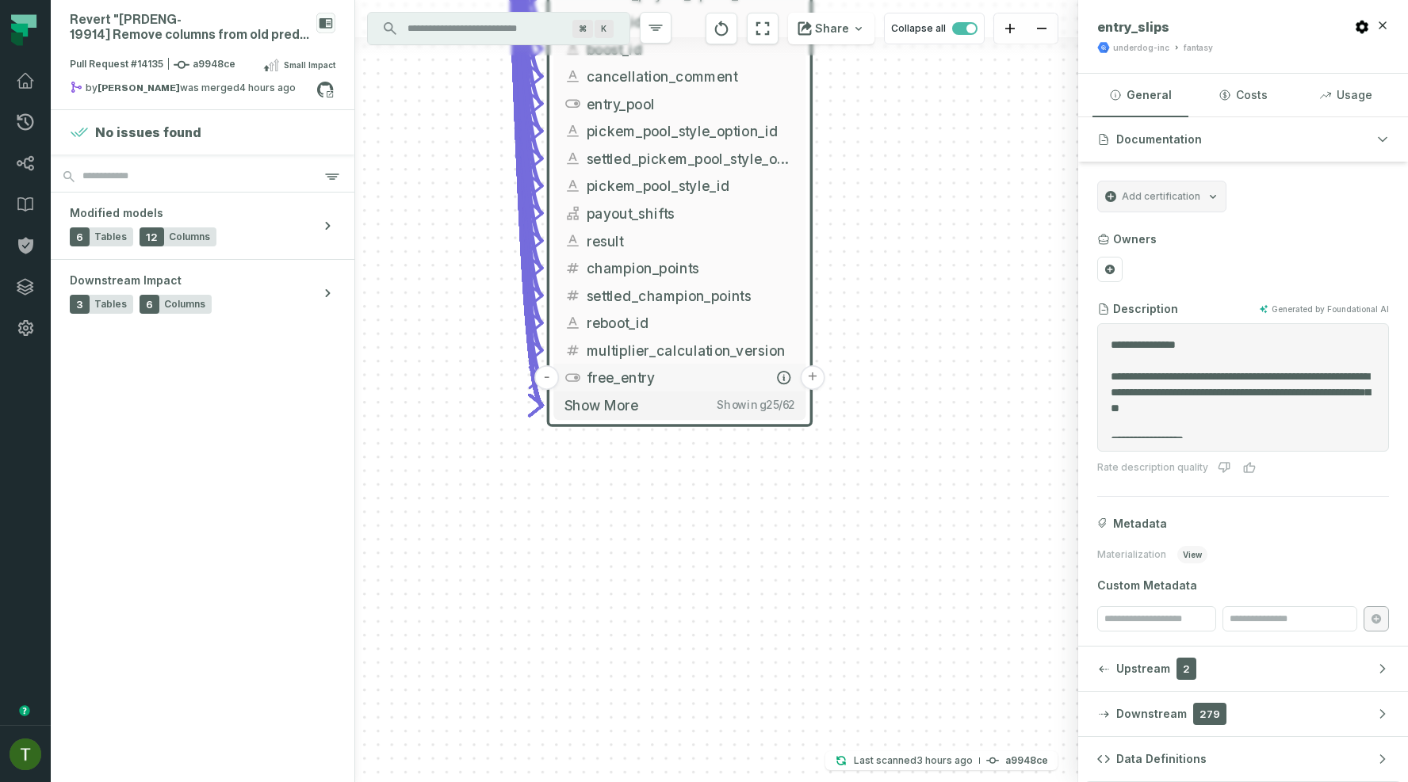
click at [721, 390] on button "free_entry" at bounding box center [679, 378] width 252 height 28
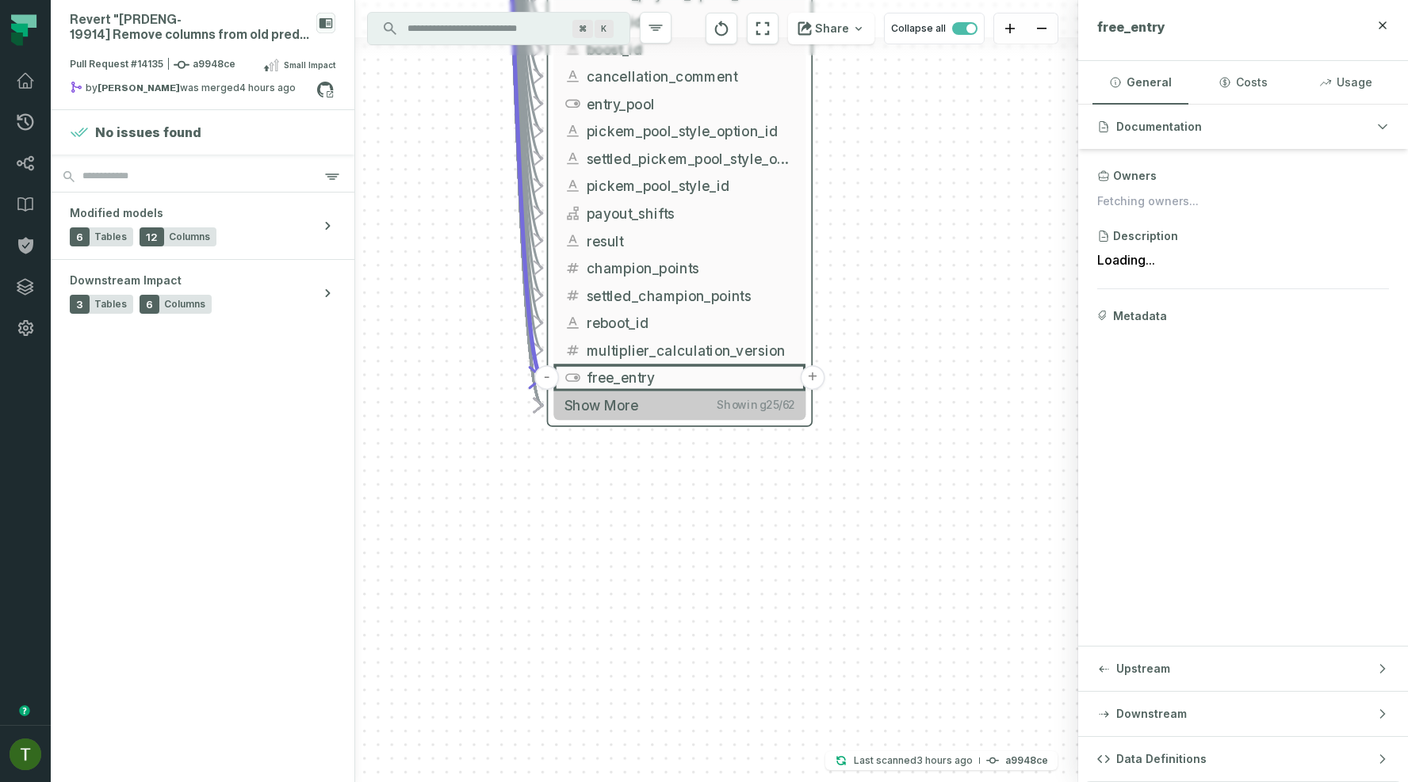
click at [721, 400] on span "Showing 25 / 62" at bounding box center [756, 405] width 78 height 13
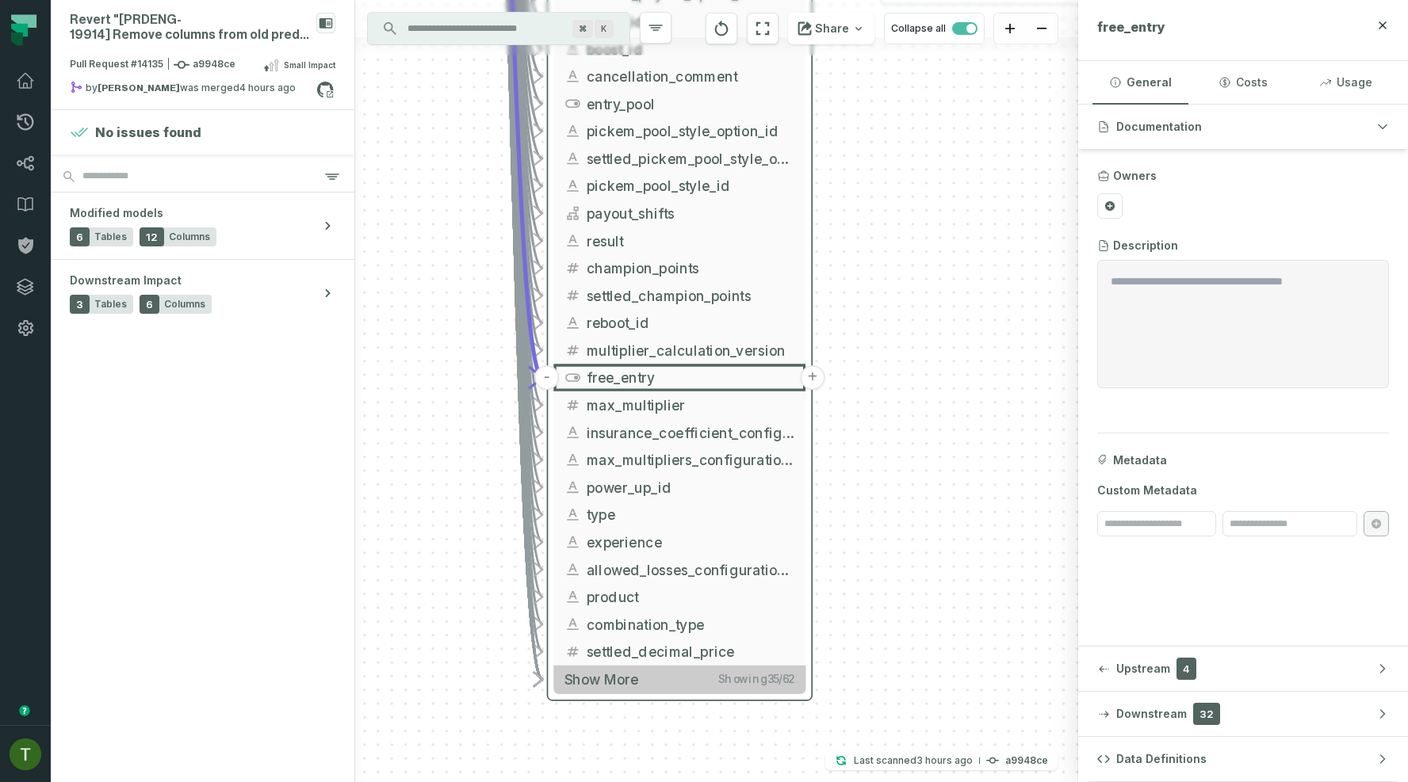
click at [698, 677] on button "Show more Showing 35 / 62" at bounding box center [679, 680] width 252 height 28
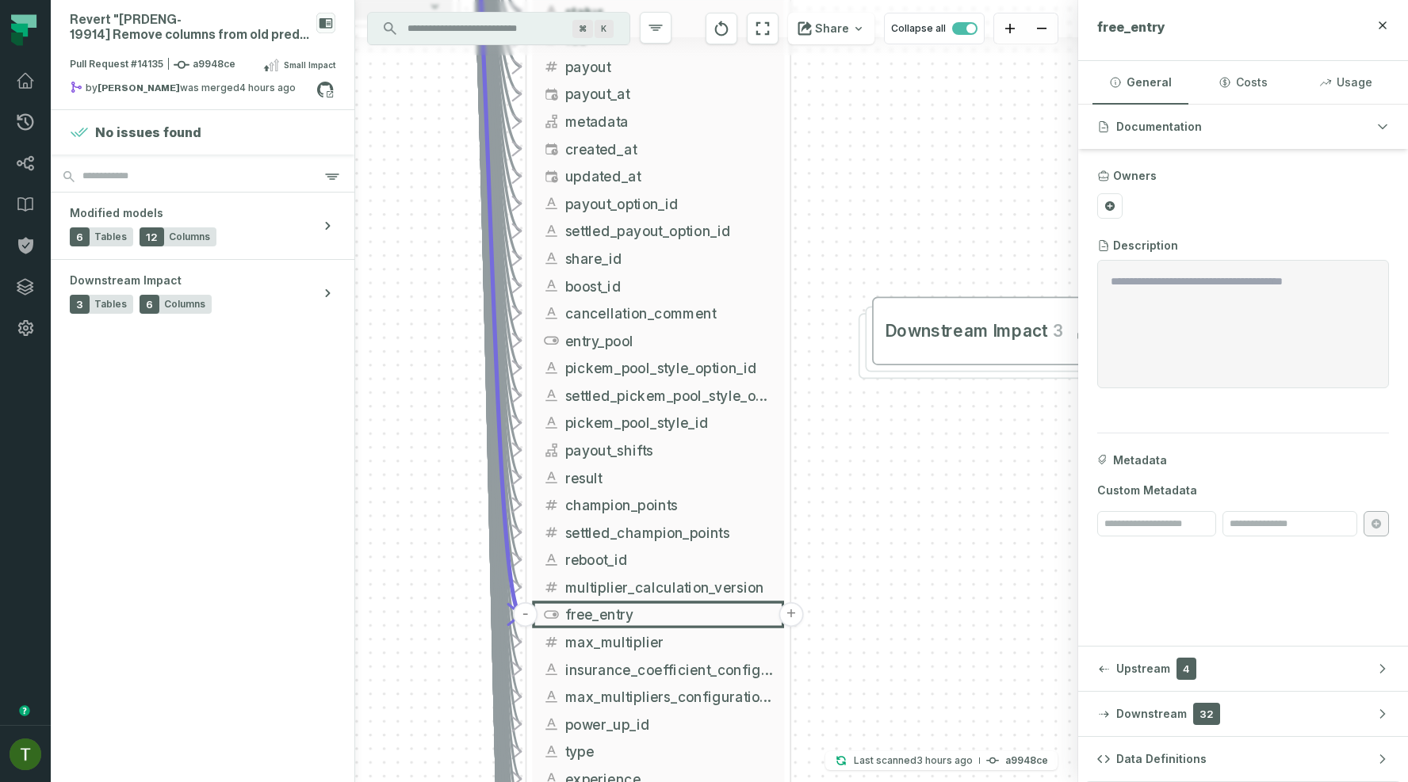
drag, startPoint x: 901, startPoint y: 144, endPoint x: 883, endPoint y: 446, distance: 302.5
click at [883, 443] on div "- entry_slips underdog-inc fantasy_test 56 columns + stg_fantasy__entry_slips u…" at bounding box center [716, 391] width 723 height 782
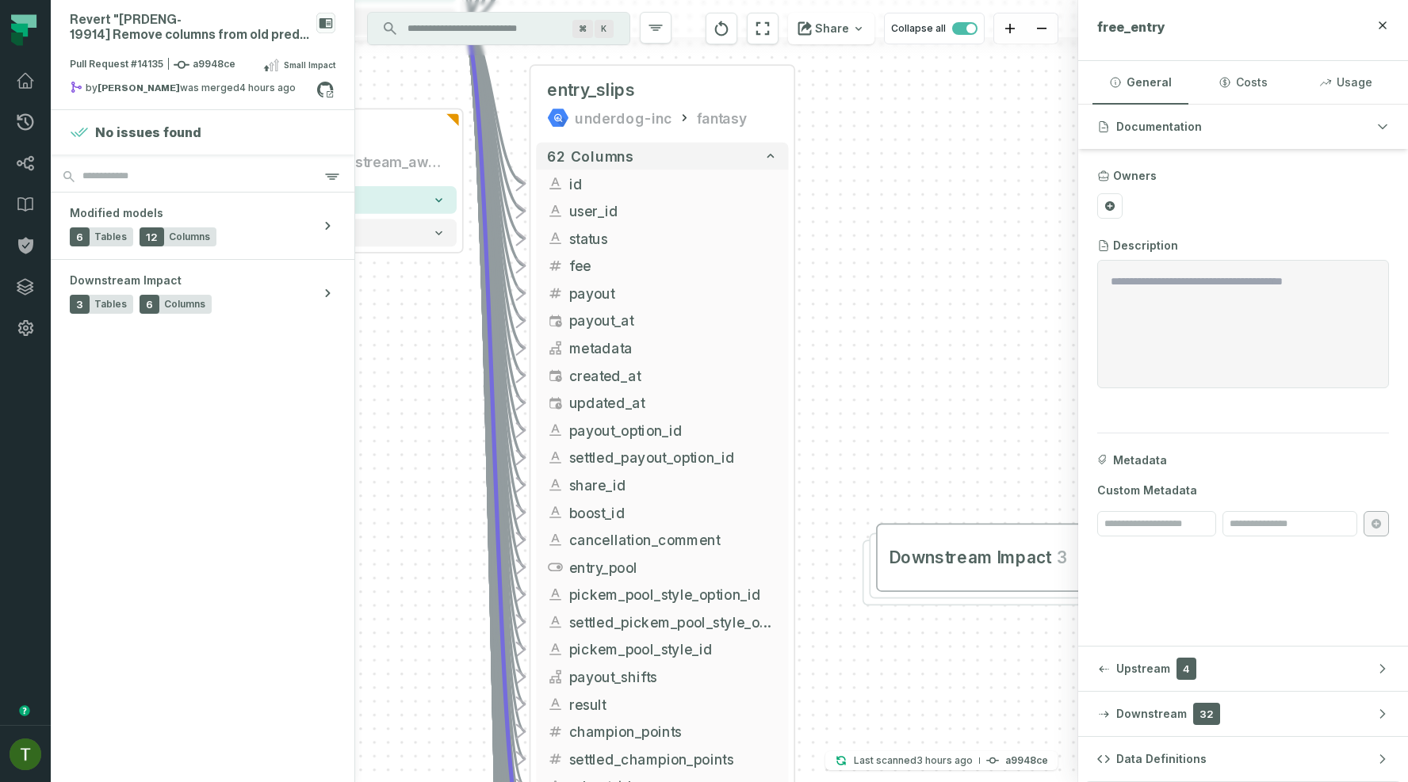
drag, startPoint x: 883, startPoint y: 446, endPoint x: 876, endPoint y: 683, distance: 237.1
click at [882, 692] on div "- entry_slips underdog-inc fantasy_test 56 columns + stg_fantasy__entry_slips u…" at bounding box center [716, 391] width 723 height 782
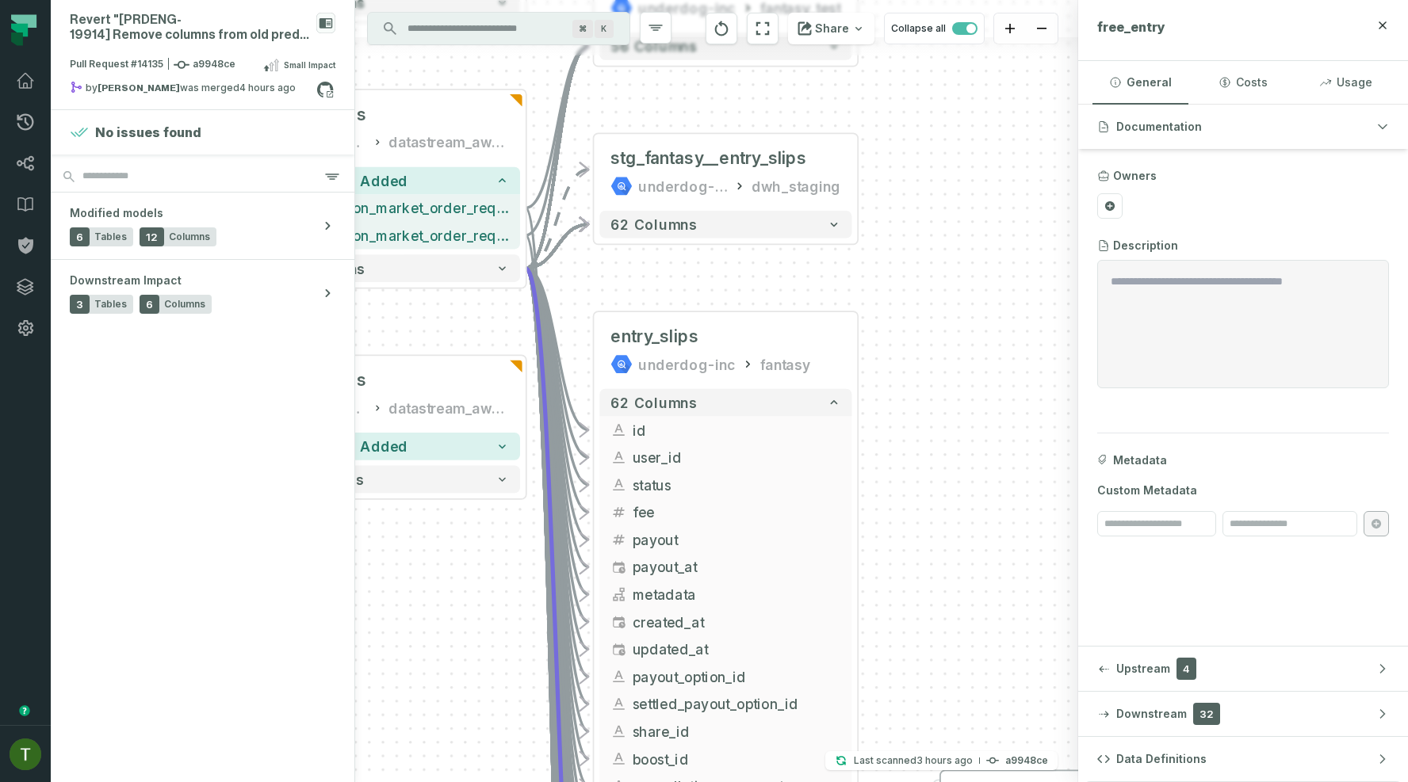
drag, startPoint x: 859, startPoint y: 277, endPoint x: 955, endPoint y: 480, distance: 224.5
click at [955, 480] on div "- entry_slips underdog-inc fantasy_test 56 columns + stg_fantasy__entry_slips u…" at bounding box center [716, 391] width 723 height 782
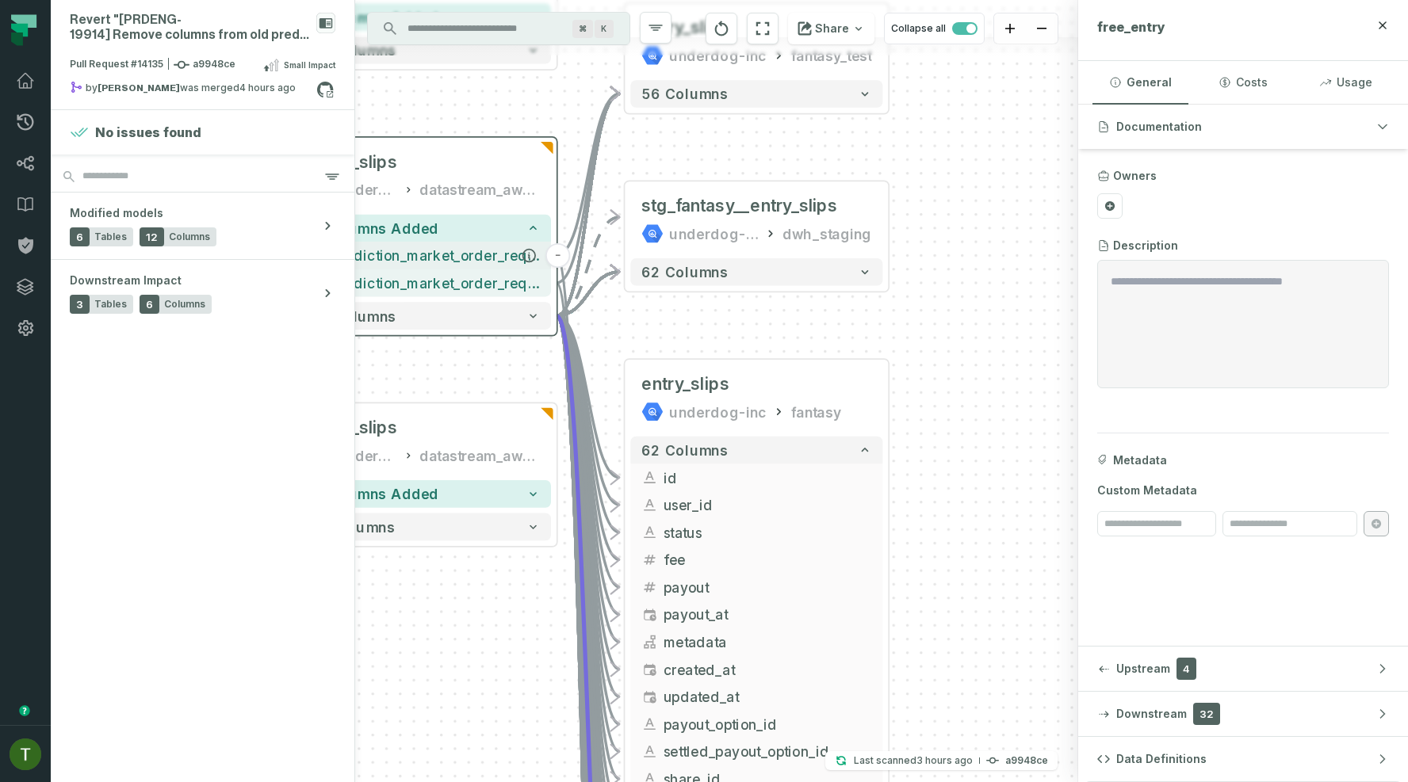
click at [457, 264] on span "prediction_market_order_request_id" at bounding box center [435, 256] width 208 height 21
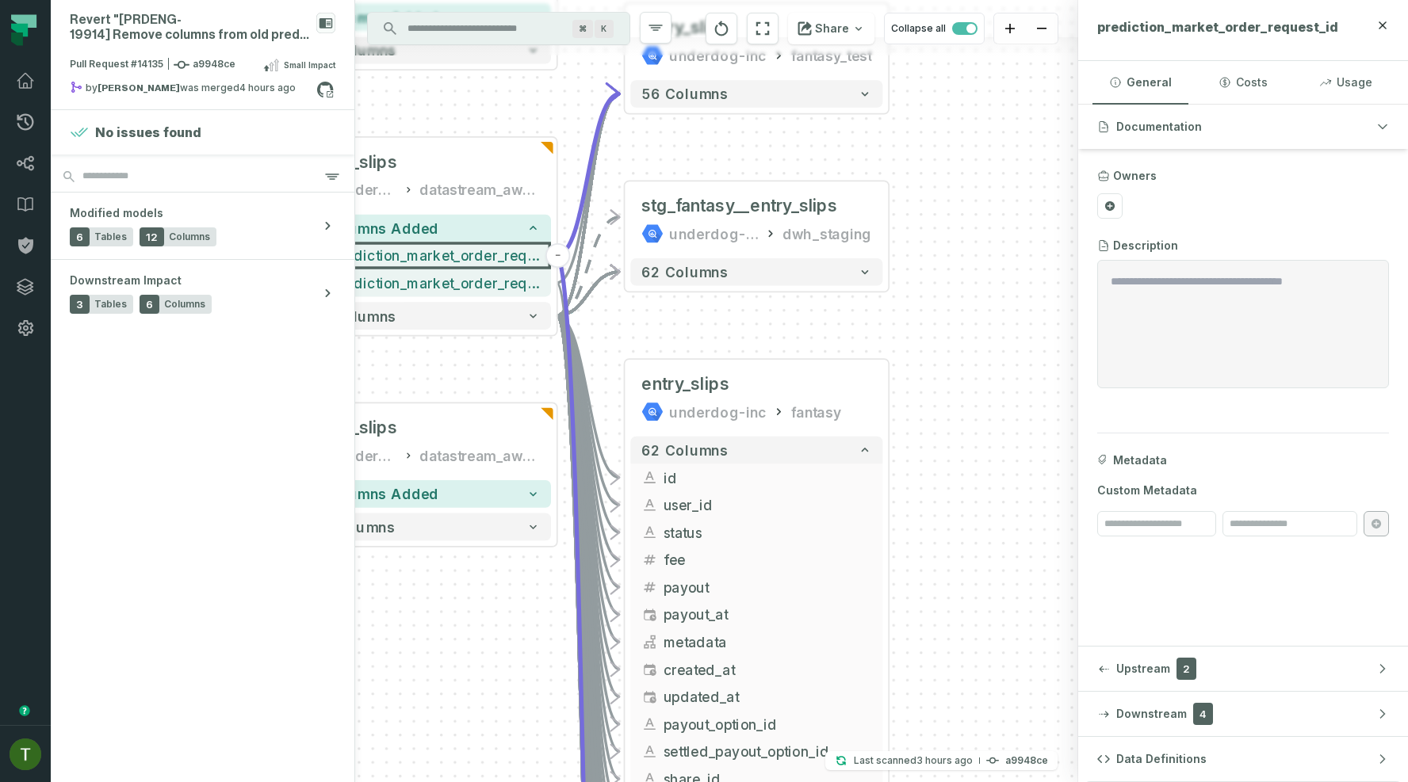
drag, startPoint x: 759, startPoint y: 342, endPoint x: 688, endPoint y: -104, distance: 451.2
click at [688, 0] on html "Pull Requests Dashboard Lineage Data Catalog Policies Integrations Settings [PE…" at bounding box center [704, 391] width 1408 height 782
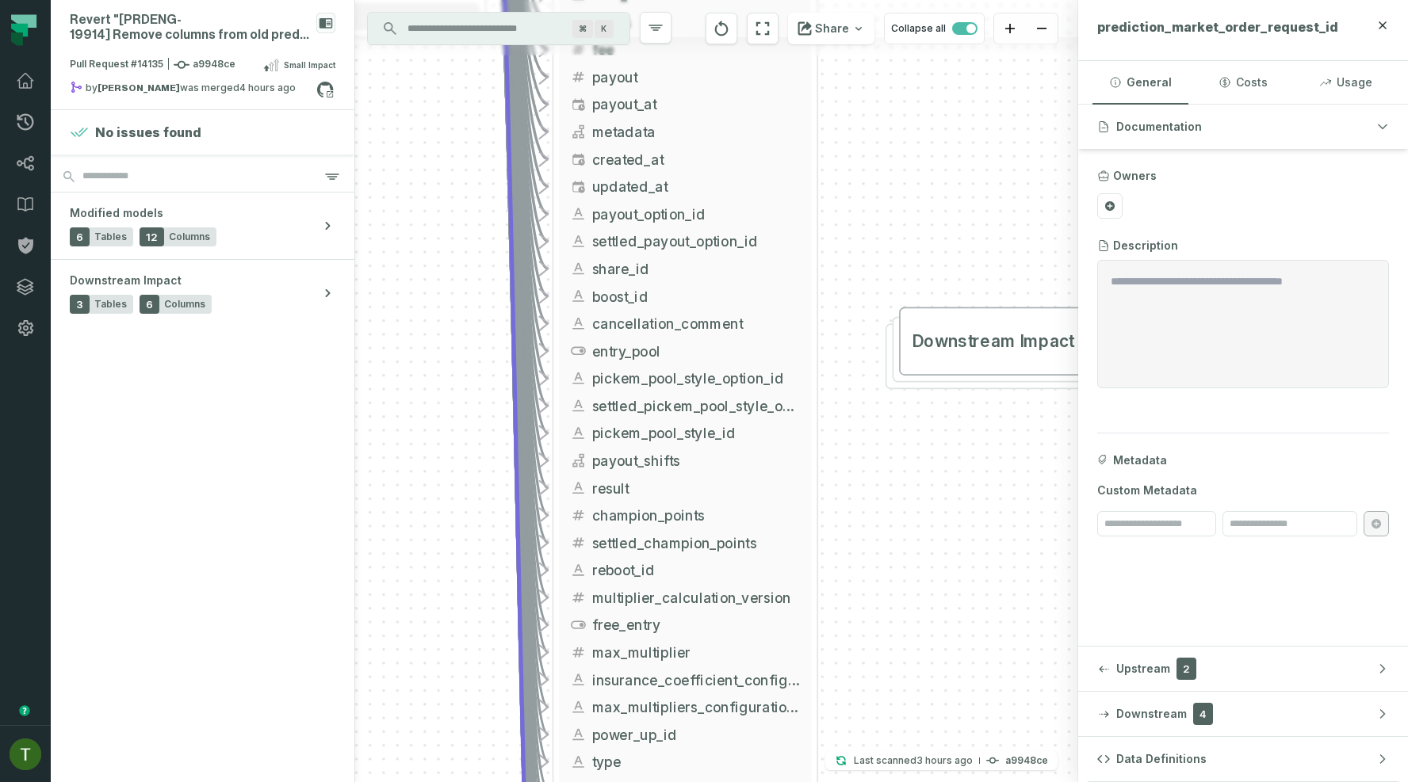
drag, startPoint x: 756, startPoint y: 170, endPoint x: 766, endPoint y: -104, distance: 273.7
click at [766, 0] on html "Pull Requests Dashboard Lineage Data Catalog Policies Integrations Settings [PE…" at bounding box center [704, 391] width 1408 height 782
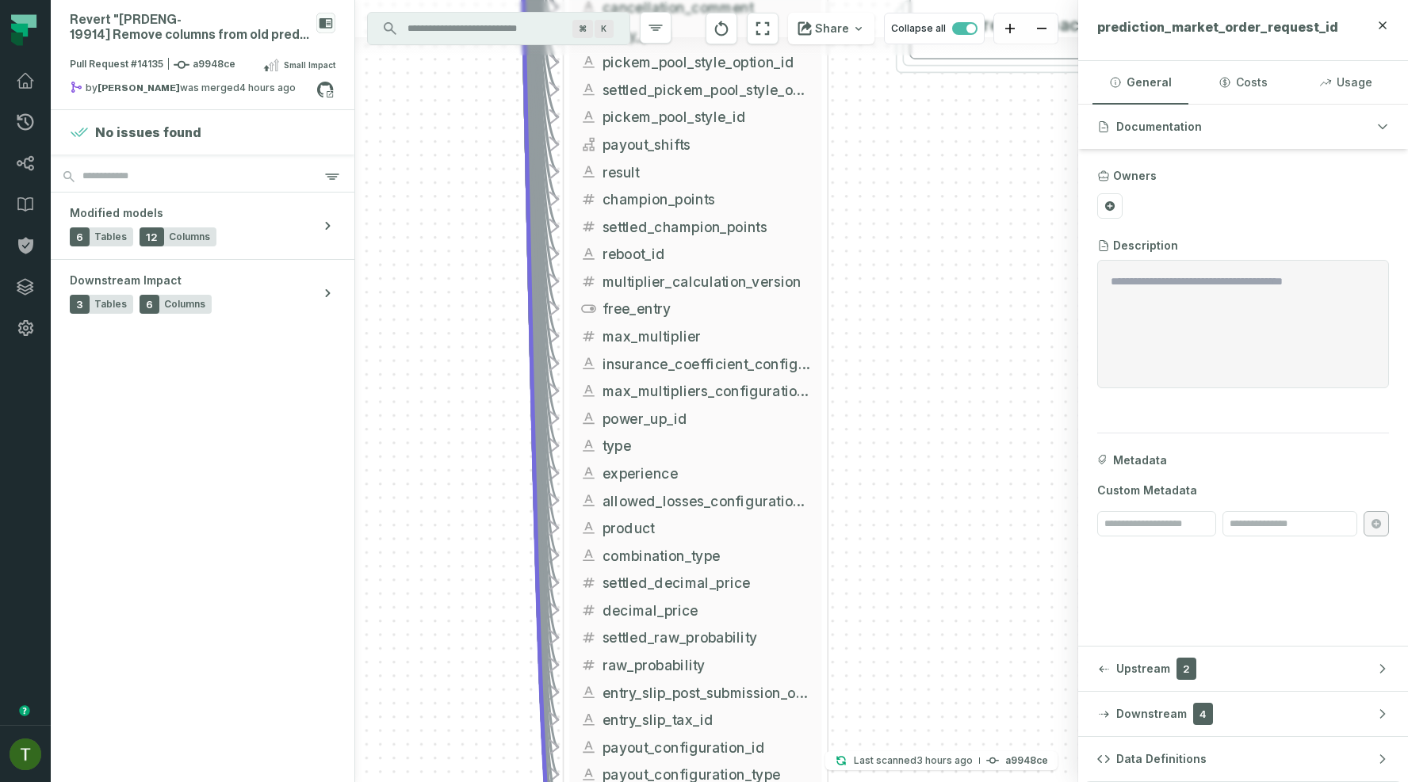
drag, startPoint x: 916, startPoint y: 333, endPoint x: 931, endPoint y: 59, distance: 274.7
click at [931, 63] on div "- entry_slips underdog-inc fantasy_test 56 columns + stg_fantasy__entry_slips u…" at bounding box center [716, 391] width 723 height 782
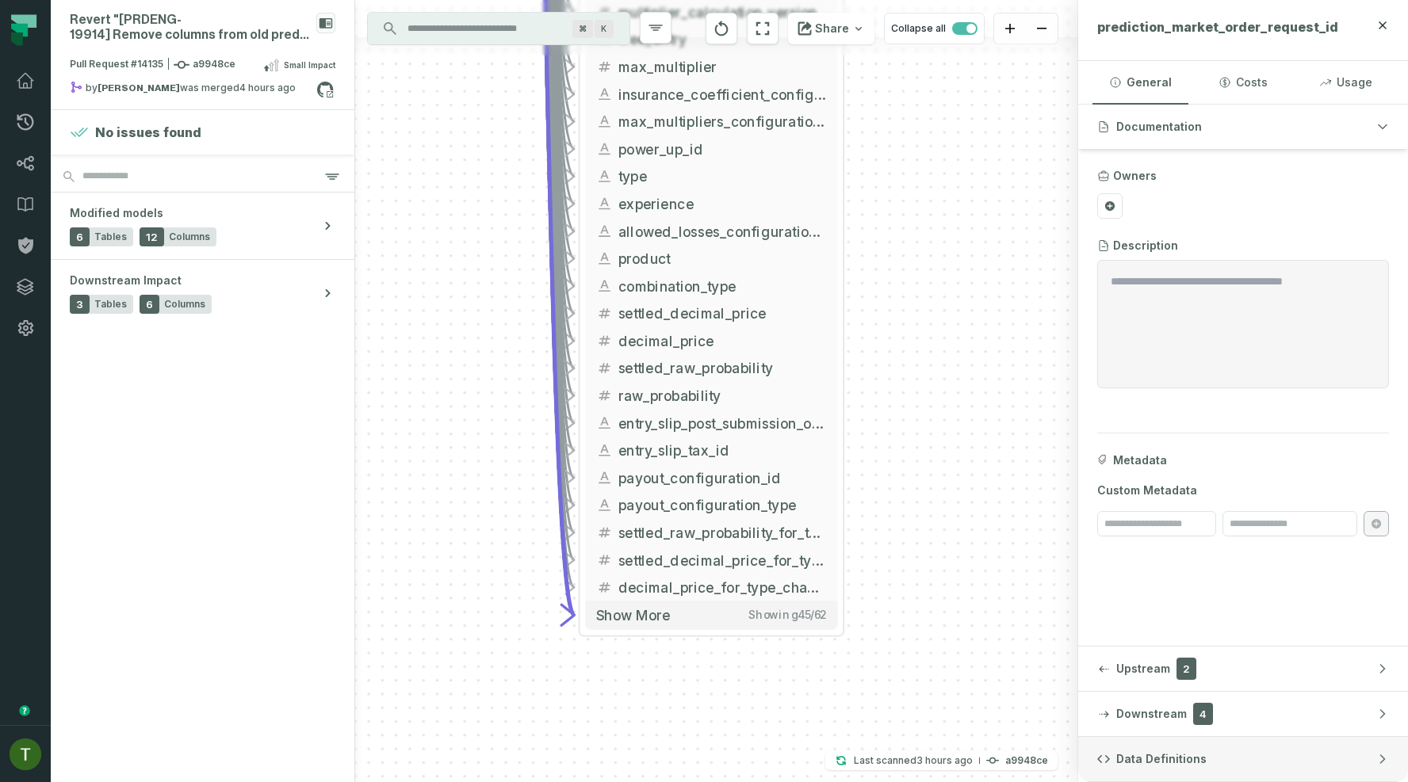
click at [1205, 756] on button "Data Definitions" at bounding box center [1243, 759] width 330 height 44
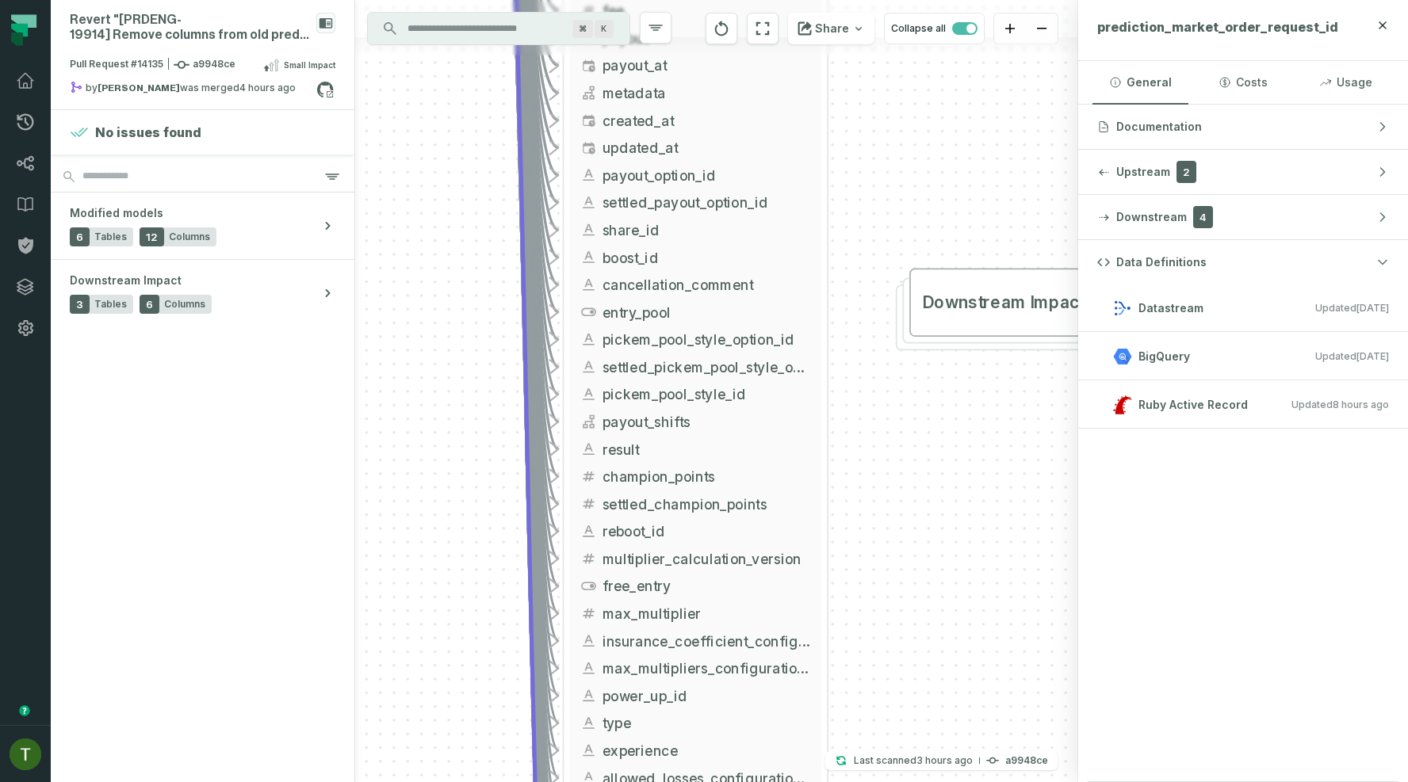
drag, startPoint x: 979, startPoint y: 275, endPoint x: 963, endPoint y: 822, distance: 547.2
click at [963, 782] on html "Pull Requests Dashboard Lineage Data Catalog Policies Integrations Settings [PE…" at bounding box center [704, 391] width 1408 height 782
drag, startPoint x: 943, startPoint y: 409, endPoint x: 981, endPoint y: 822, distance: 414.8
click at [981, 782] on html "Pull Requests Dashboard Lineage Data Catalog Policies Integrations Settings [PE…" at bounding box center [704, 391] width 1408 height 782
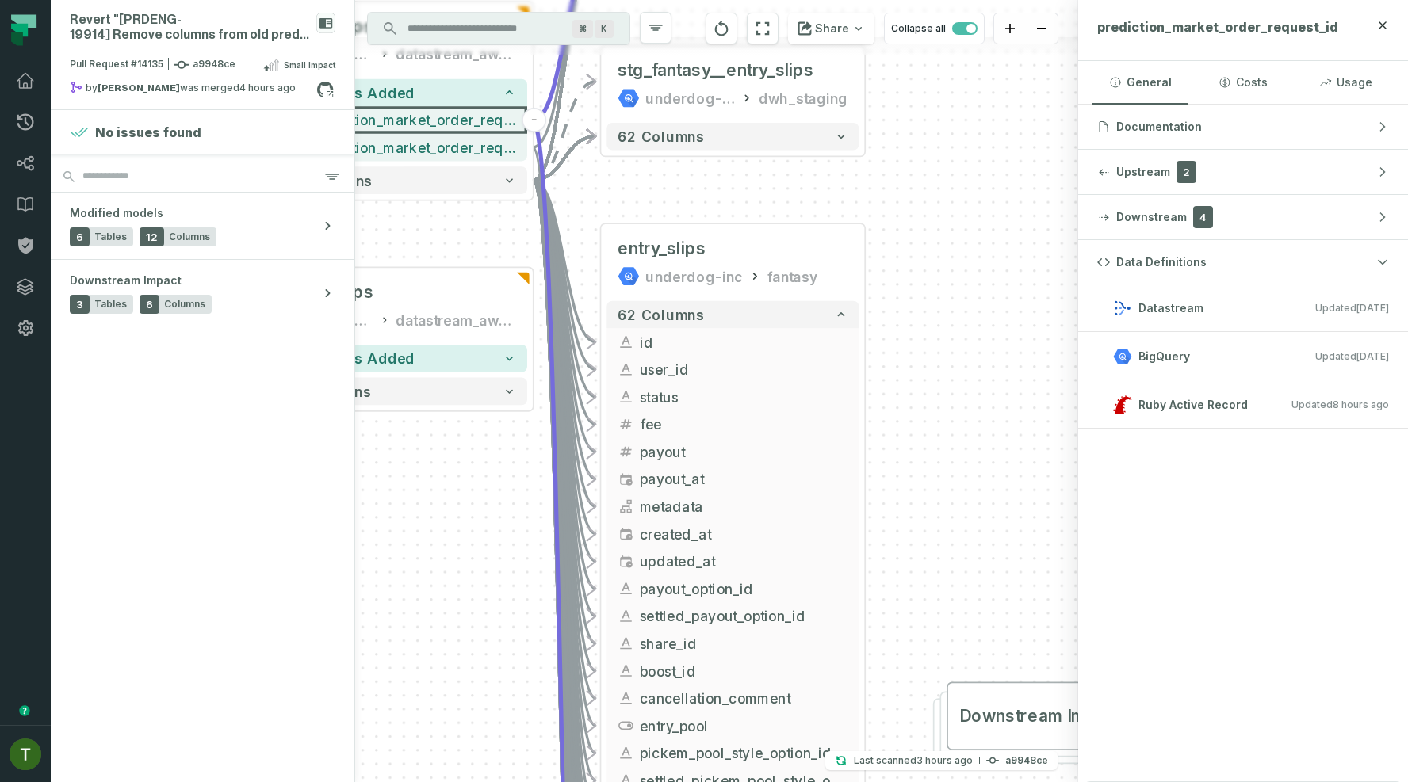
drag, startPoint x: 915, startPoint y: 406, endPoint x: 943, endPoint y: 629, distance: 225.3
click at [943, 629] on div "- entry_slips underdog-inc fantasy_test 56 columns + stg_fantasy__entry_slips u…" at bounding box center [716, 391] width 723 height 782
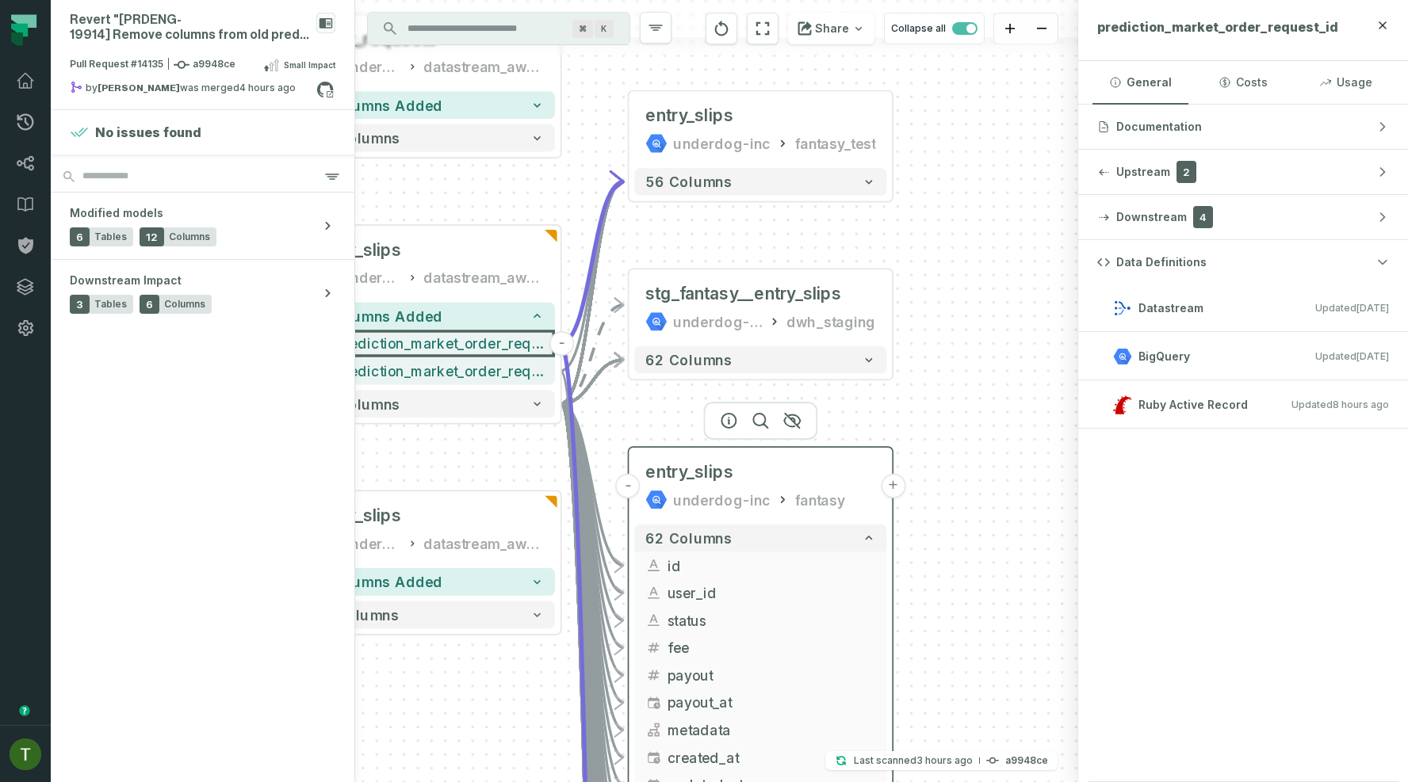
click at [766, 455] on div "entry_slips underdog-inc fantasy" at bounding box center [760, 486] width 252 height 66
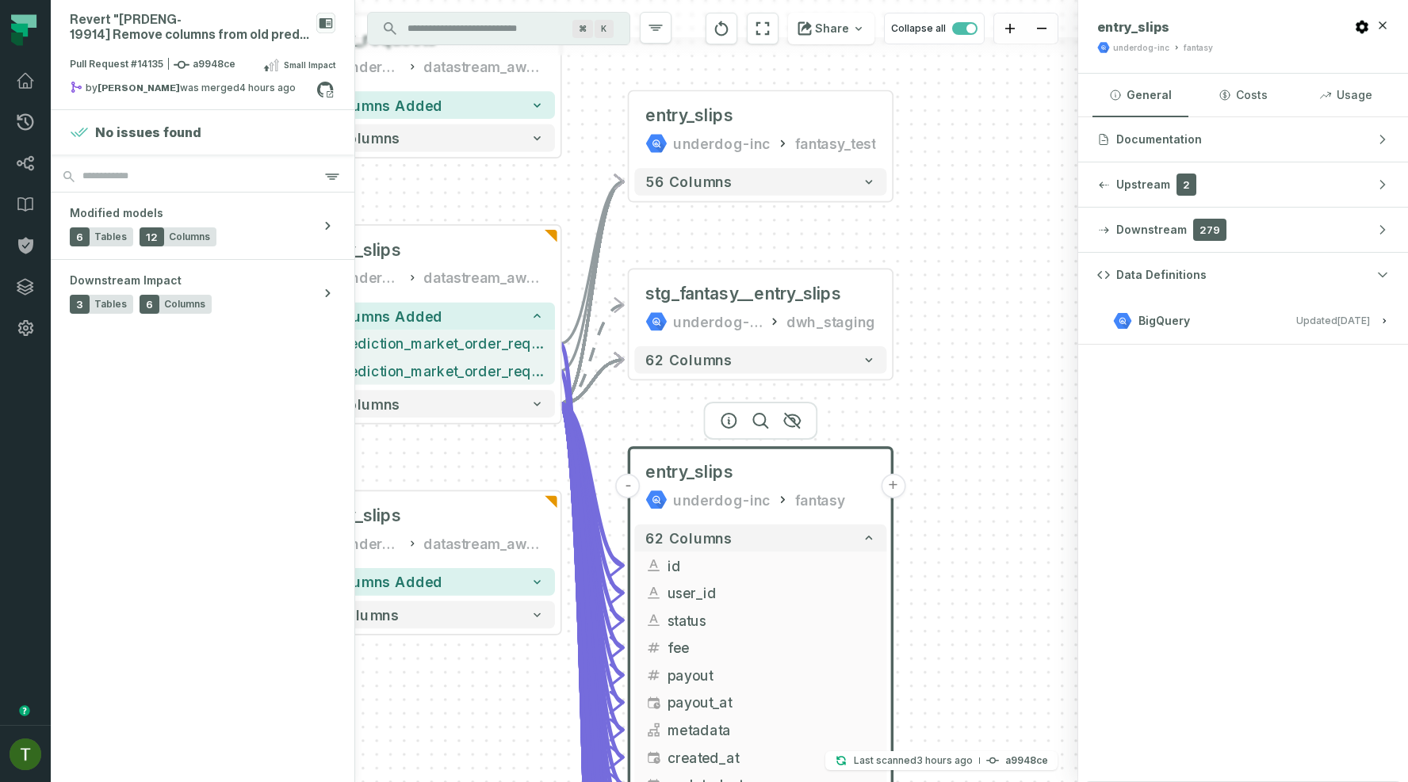
click at [1157, 330] on button "BigQuery Updated [DATE] 1:12:01 AM" at bounding box center [1243, 320] width 292 height 21
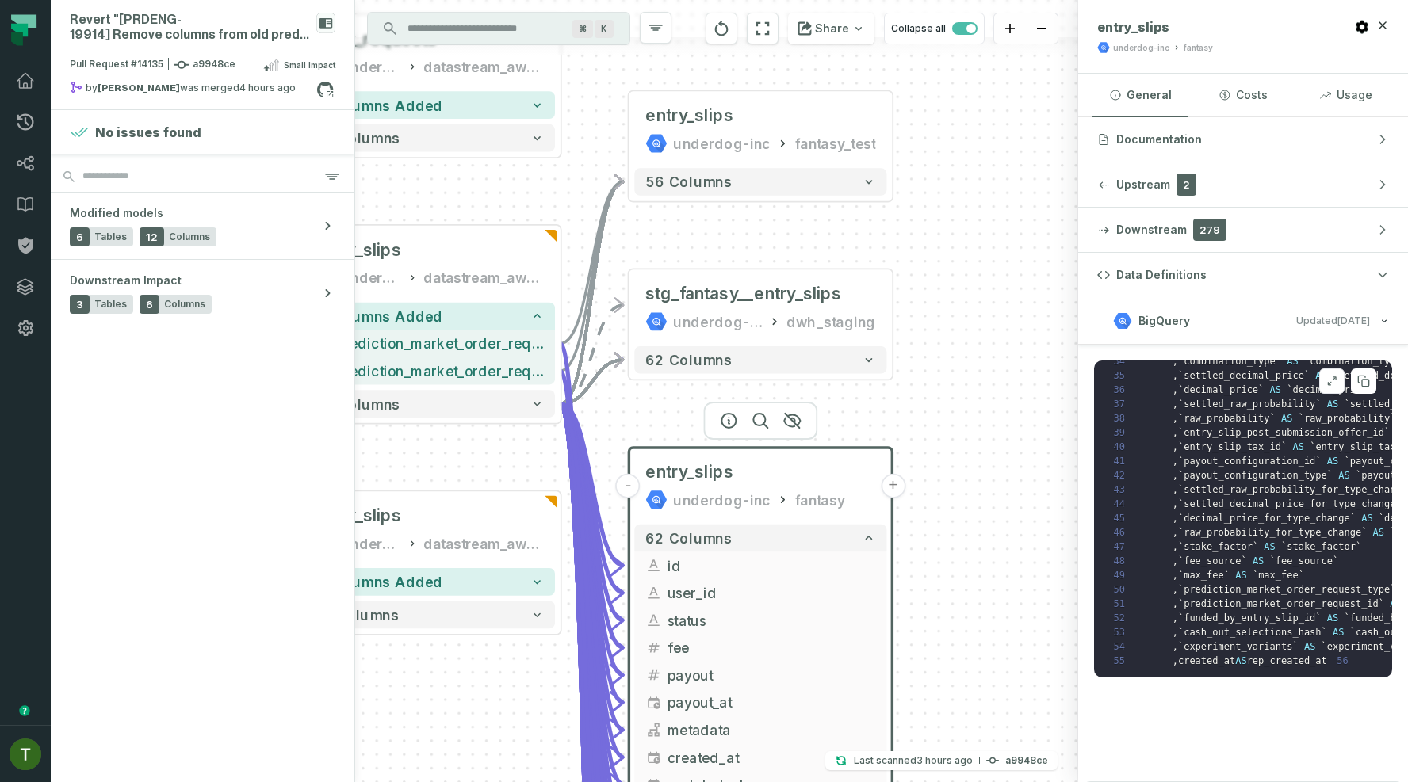
scroll to position [514, 0]
click at [892, 490] on button "+" at bounding box center [893, 486] width 25 height 25
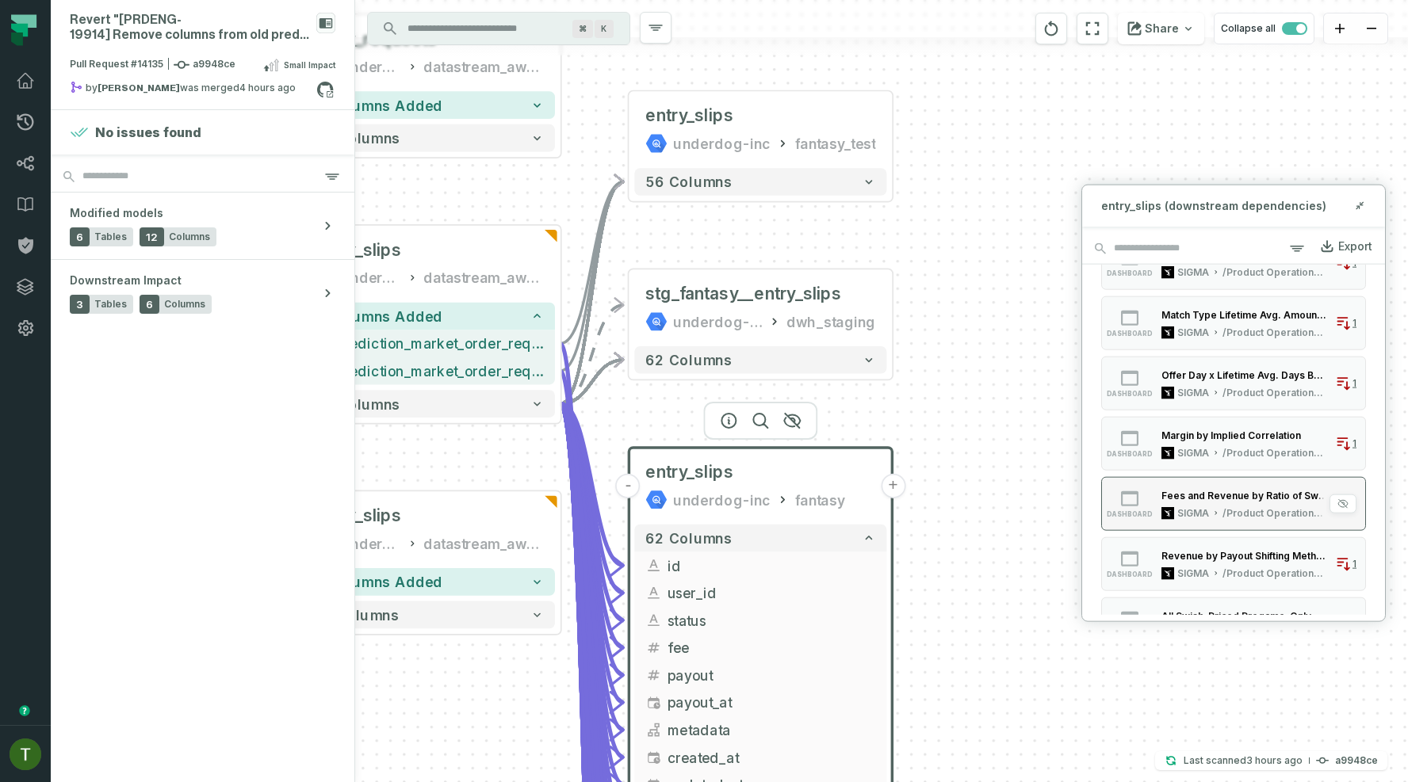
scroll to position [490, 0]
click at [1238, 460] on button "dashboard Margin by Implied Correlation SIGMA /Product Operations/Correlation A…" at bounding box center [1233, 442] width 265 height 54
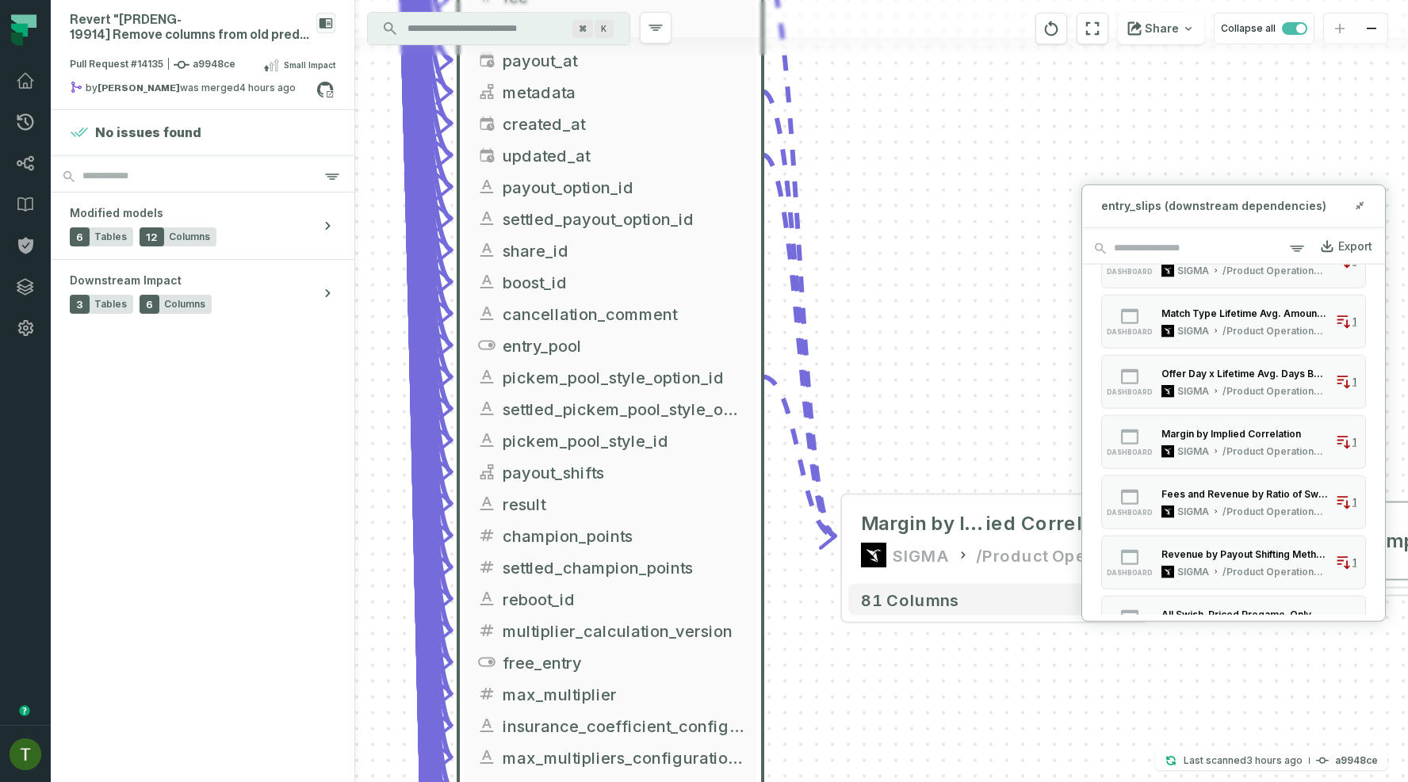
drag, startPoint x: 857, startPoint y: 209, endPoint x: 1062, endPoint y: 476, distance: 336.9
click at [1069, 476] on div "- entry_slips underdog-inc fantasy_test 56 columns + stg_fantasy__entry_slips u…" at bounding box center [881, 391] width 1053 height 782
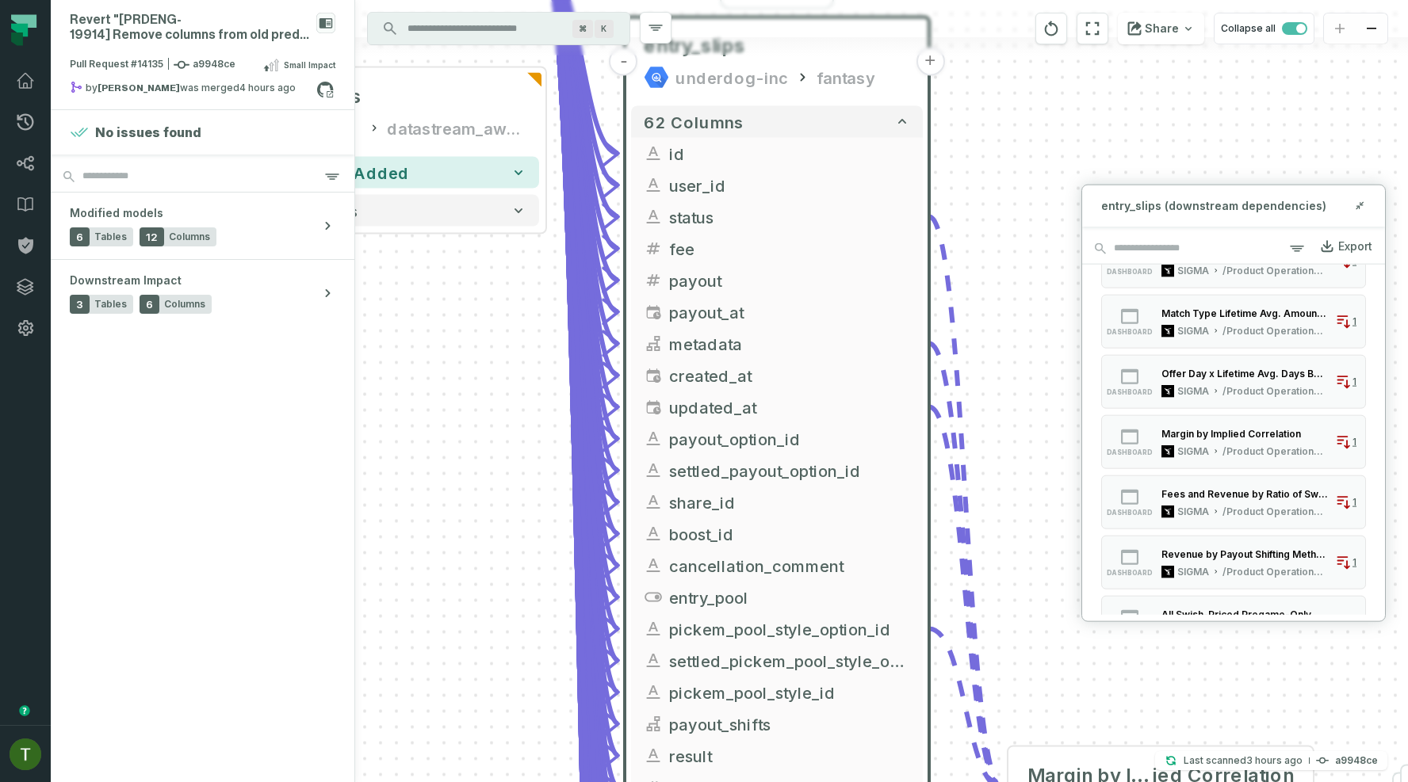
drag, startPoint x: 928, startPoint y: 364, endPoint x: 1019, endPoint y: 594, distance: 247.0
click at [1025, 605] on div "- entry_slips underdog-inc fantasy_test 56 columns + stg_fantasy__entry_slips u…" at bounding box center [881, 391] width 1053 height 782
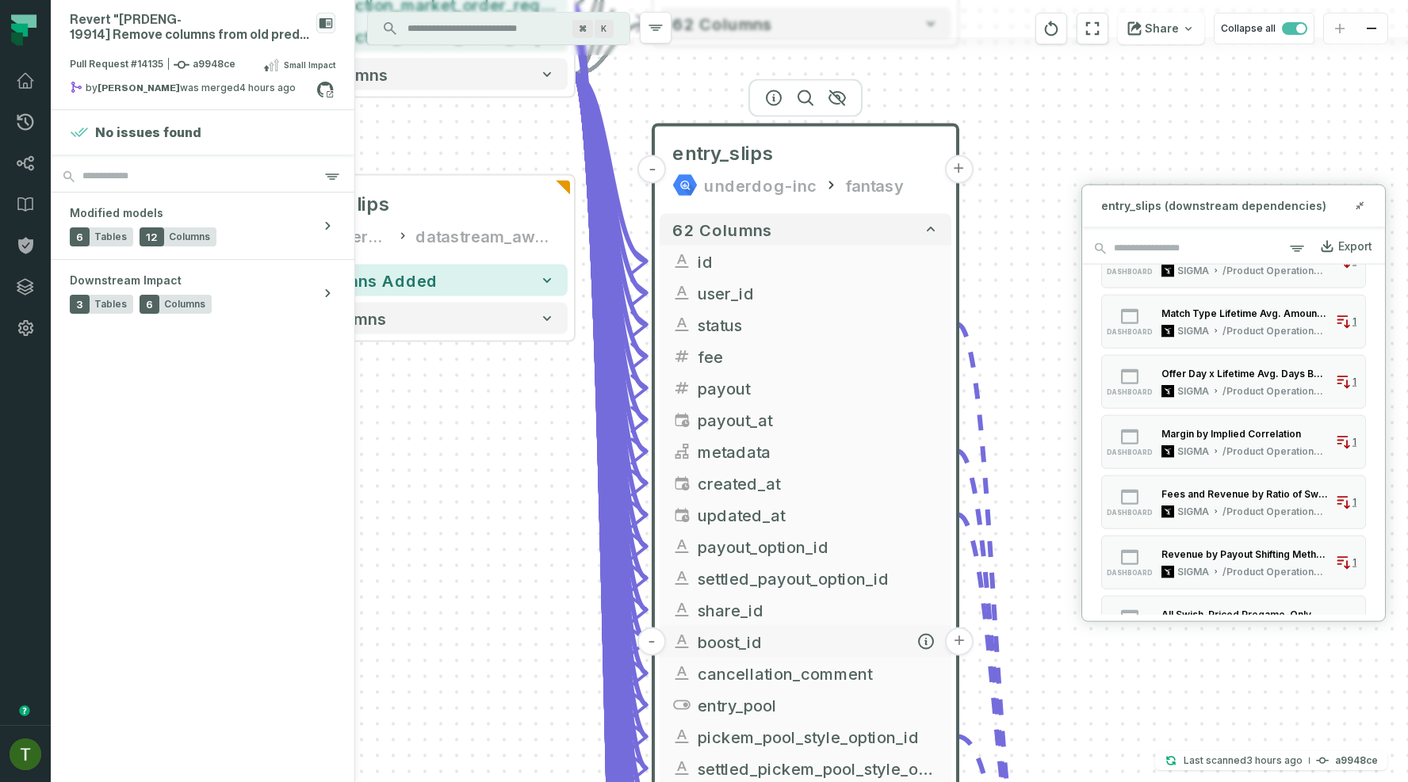
drag, startPoint x: 970, startPoint y: 387, endPoint x: 916, endPoint y: 655, distance: 273.2
click at [916, 655] on div "- entry_slips underdog-inc fantasy_test 56 columns + stg_fantasy__entry_slips u…" at bounding box center [938, 143] width 2105 height 1565
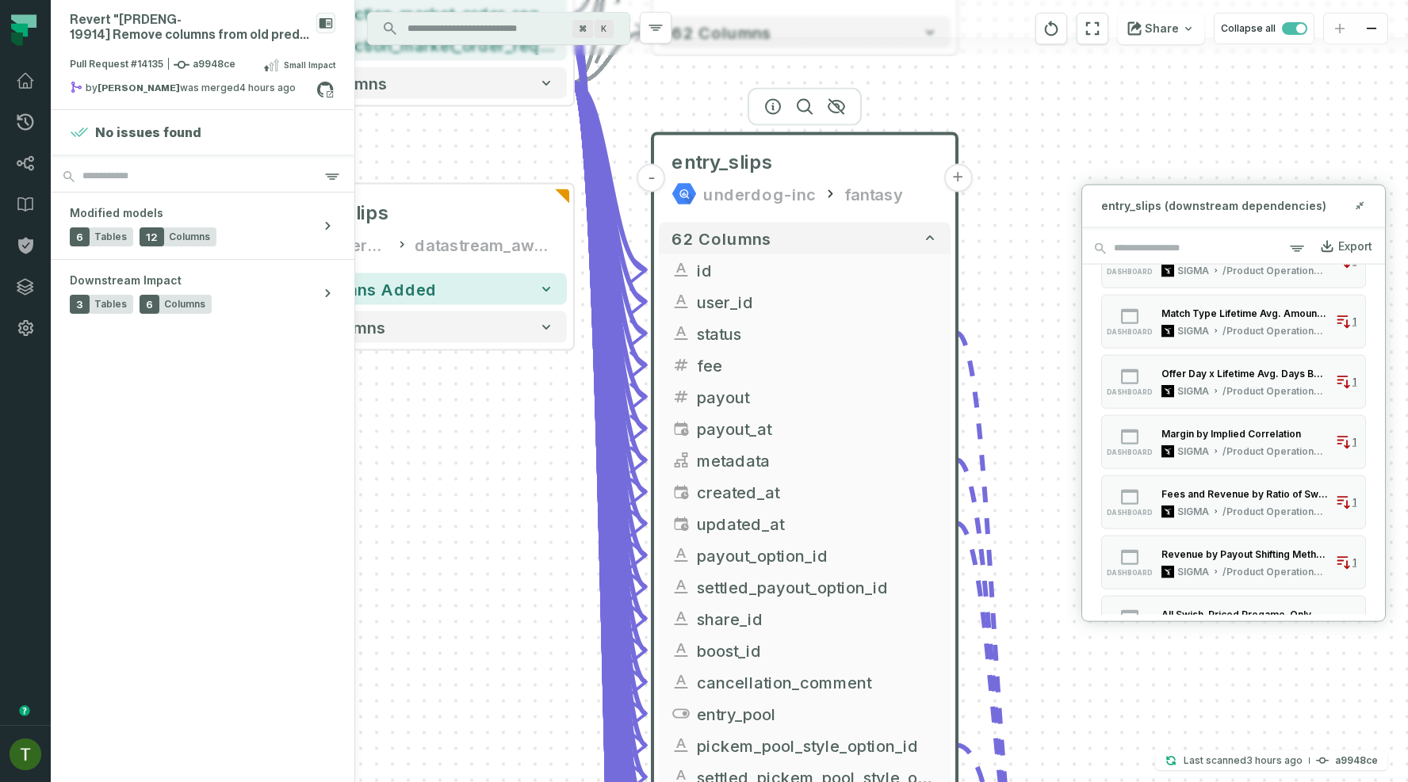
drag, startPoint x: 1048, startPoint y: 393, endPoint x: 913, endPoint y: 534, distance: 194.5
click at [913, 534] on div "- entry_slips underdog-inc fantasy_test 56 columns + stg_fantasy__entry_slips u…" at bounding box center [881, 391] width 1053 height 782
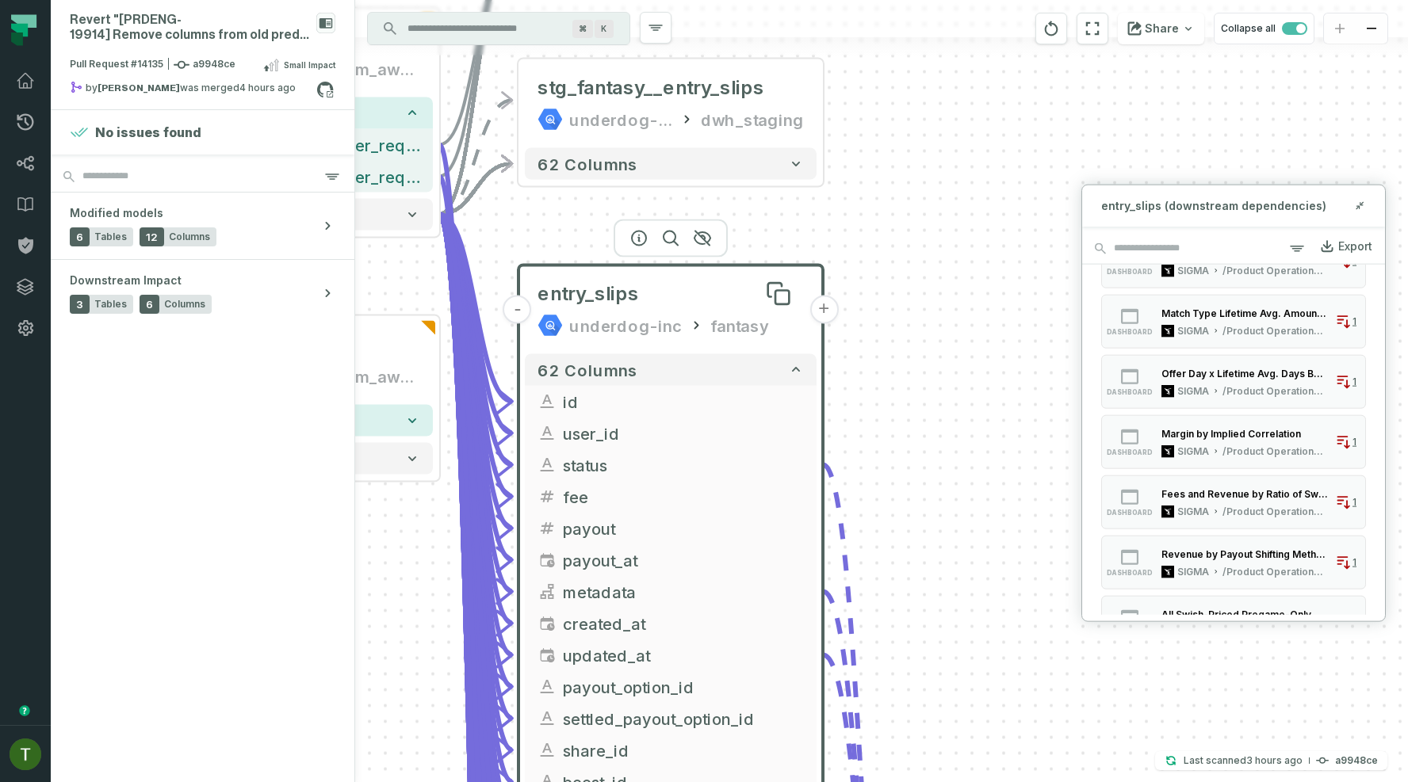
click at [696, 288] on div "entry_slips" at bounding box center [670, 293] width 266 height 25
click at [646, 235] on icon "button" at bounding box center [638, 238] width 19 height 19
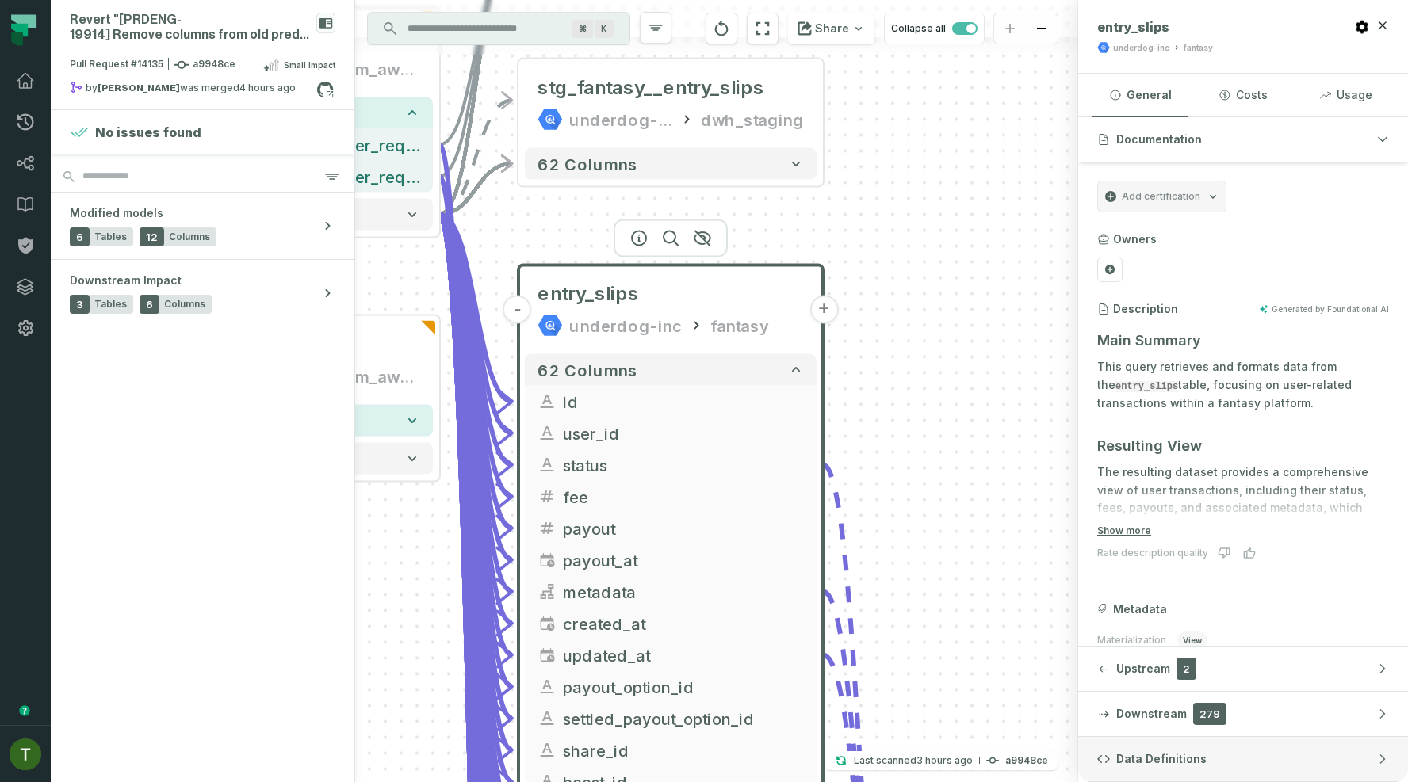
click at [1209, 739] on button "Data Definitions" at bounding box center [1243, 759] width 330 height 44
